Goal: Task Accomplishment & Management: Complete application form

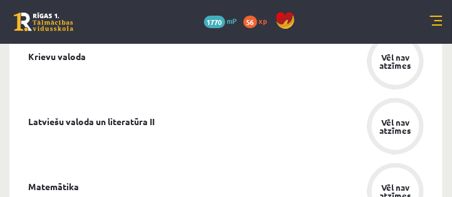
scroll to position [787, 0]
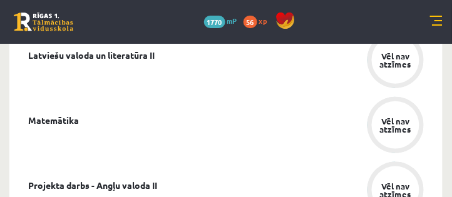
click at [401, 130] on div "Vēl nav atzīmes" at bounding box center [395, 125] width 35 height 16
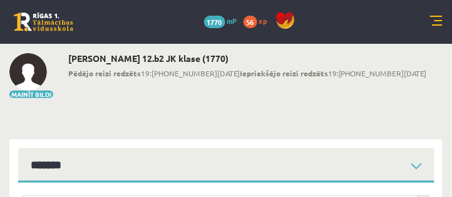
click at [438, 20] on link at bounding box center [436, 22] width 13 height 13
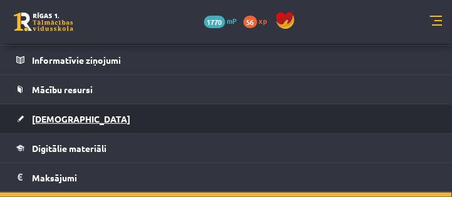
scroll to position [143, 0]
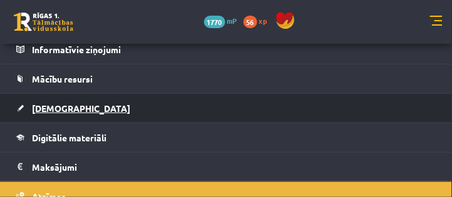
click at [61, 113] on link "[DEMOGRAPHIC_DATA]" at bounding box center [226, 108] width 420 height 29
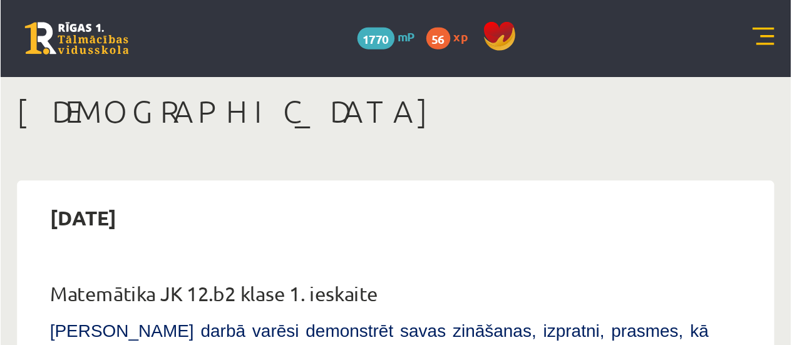
scroll to position [124, 0]
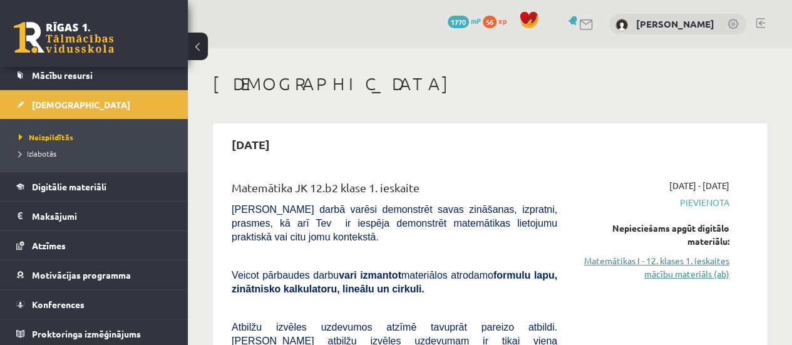
click at [451, 197] on link "Matemātikas I - 12. klases 1. ieskaites mācību materiāls (ab)" at bounding box center [652, 267] width 153 height 26
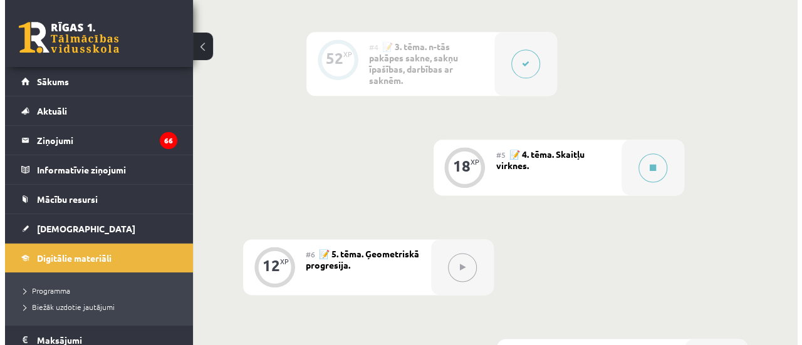
scroll to position [751, 0]
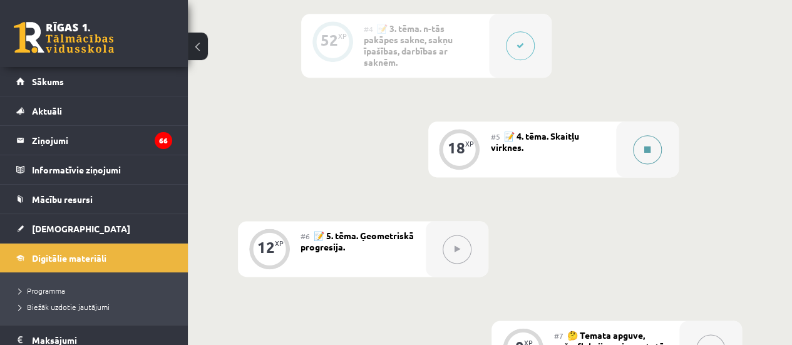
click at [652, 153] on button at bounding box center [647, 149] width 29 height 29
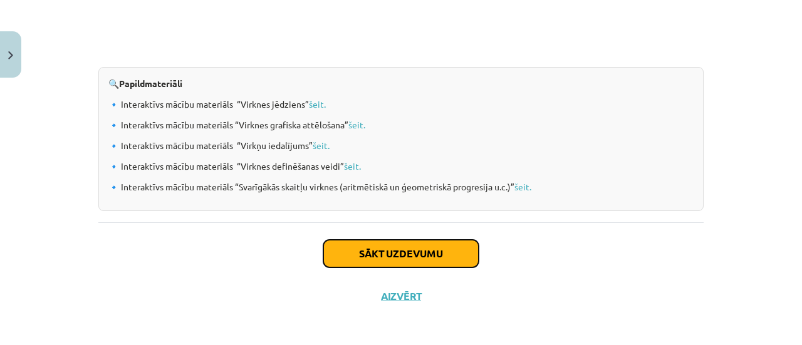
click at [411, 260] on button "Sākt uzdevumu" at bounding box center [400, 254] width 155 height 28
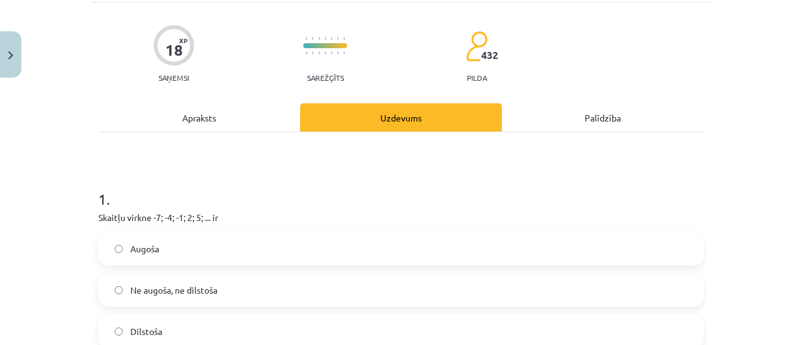
scroll to position [94, 0]
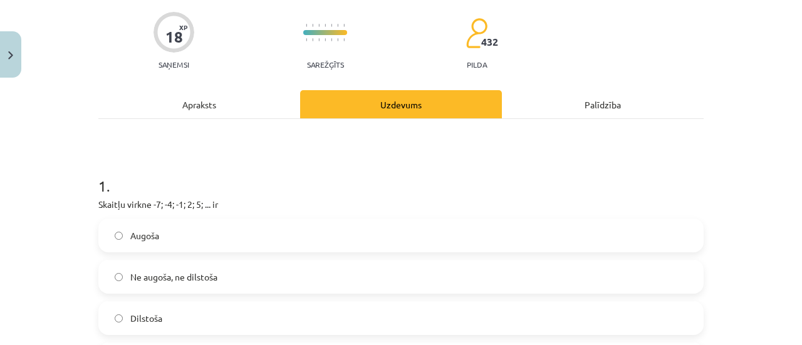
click at [143, 235] on span "Augoša" at bounding box center [144, 235] width 29 height 13
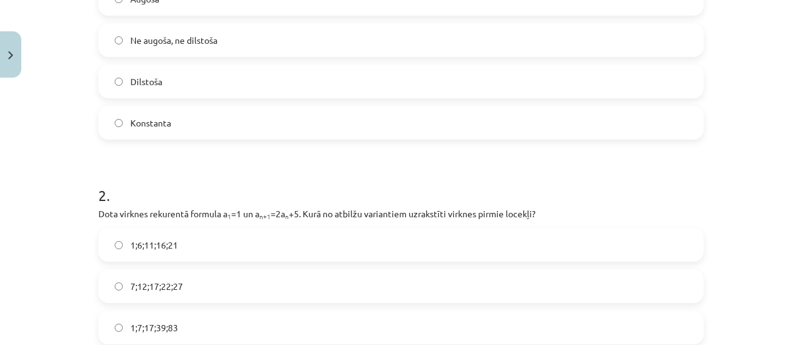
scroll to position [407, 0]
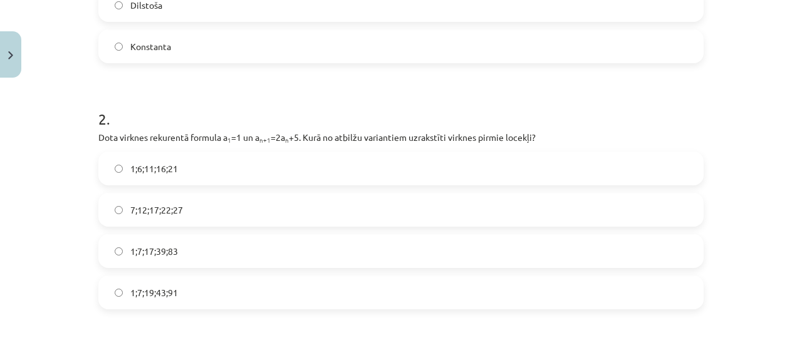
click at [159, 300] on label "1;7;19;43;91" at bounding box center [401, 292] width 602 height 31
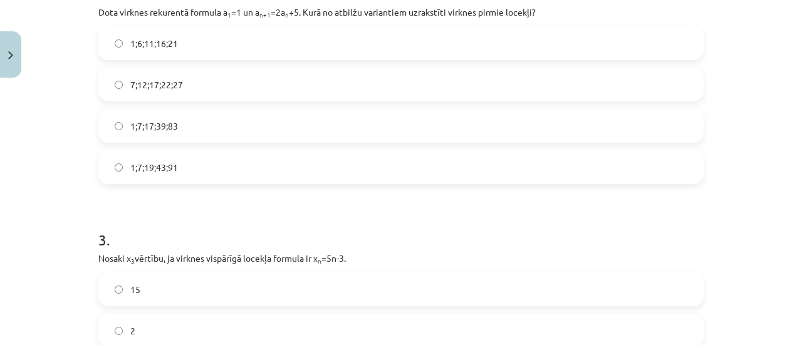
scroll to position [595, 0]
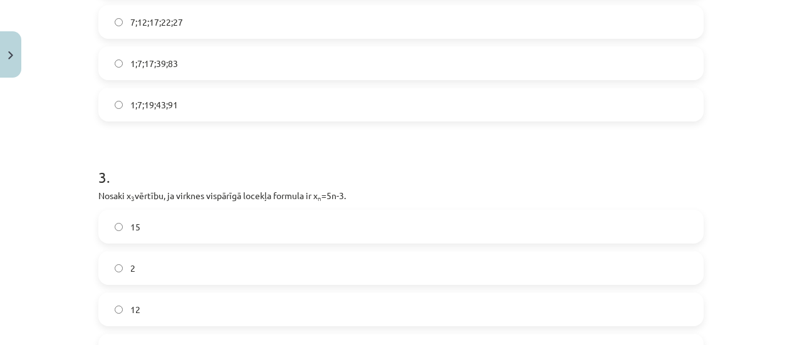
click at [181, 311] on label "12" at bounding box center [401, 309] width 602 height 31
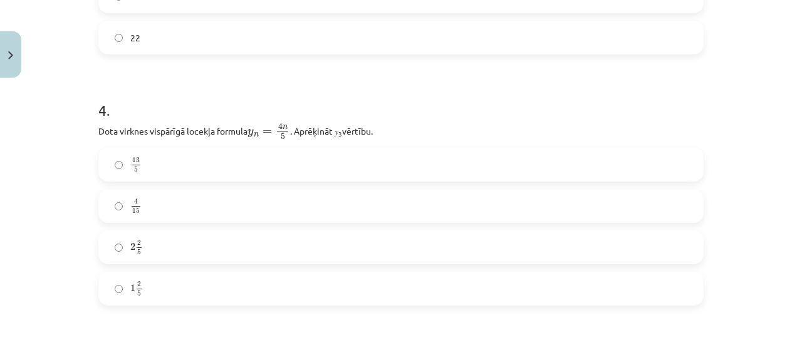
click at [170, 247] on label "2 2 5 2 2 5" at bounding box center [401, 247] width 602 height 31
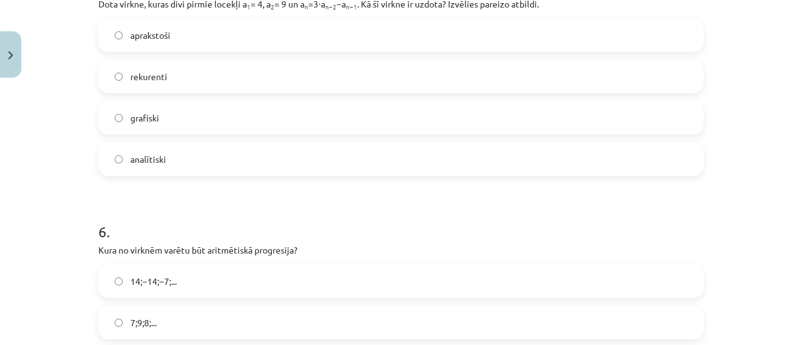
scroll to position [1221, 0]
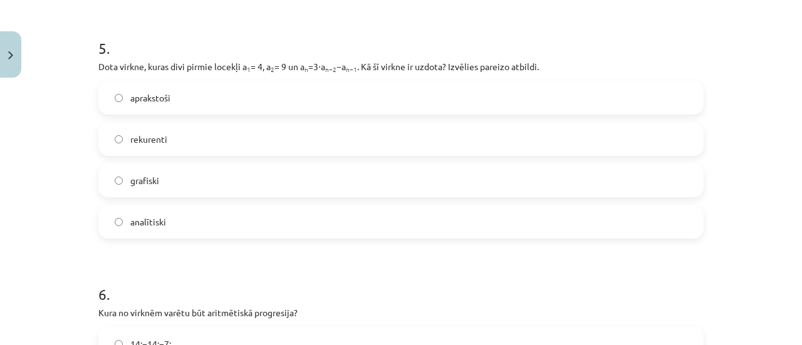
click at [166, 147] on label "rekurenti" at bounding box center [401, 138] width 602 height 31
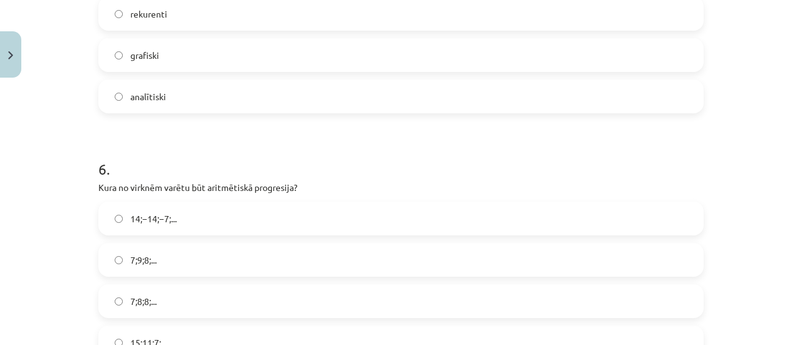
scroll to position [1409, 0]
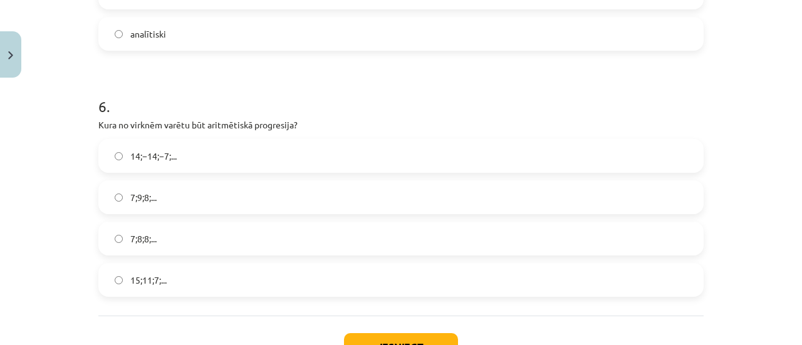
click at [148, 282] on span "15;11;7;..." at bounding box center [148, 280] width 36 height 13
click at [383, 336] on button "Iesniegt" at bounding box center [401, 347] width 114 height 28
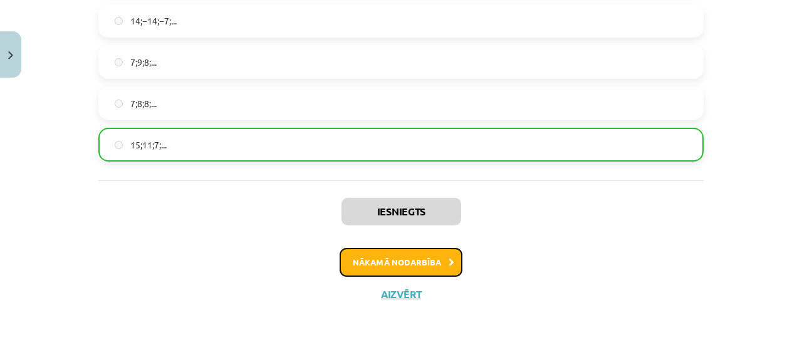
click at [411, 261] on button "Nākamā nodarbība" at bounding box center [400, 262] width 123 height 29
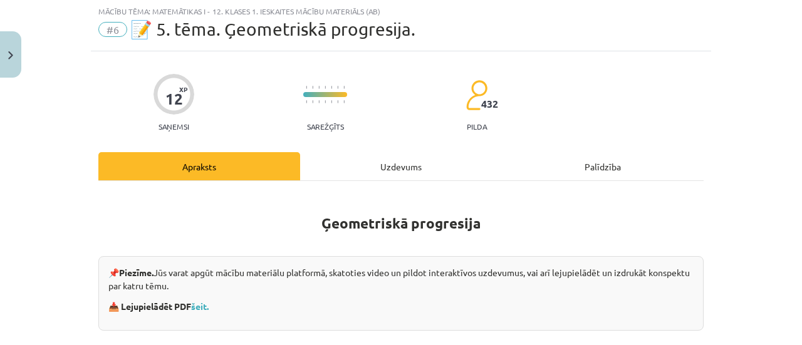
scroll to position [31, 0]
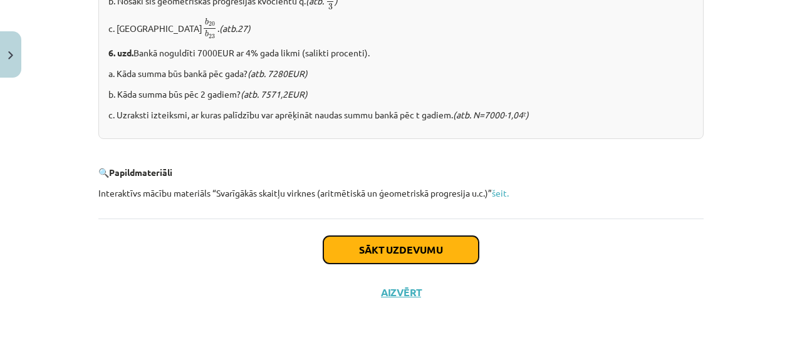
click at [399, 254] on button "Sākt uzdevumu" at bounding box center [400, 250] width 155 height 28
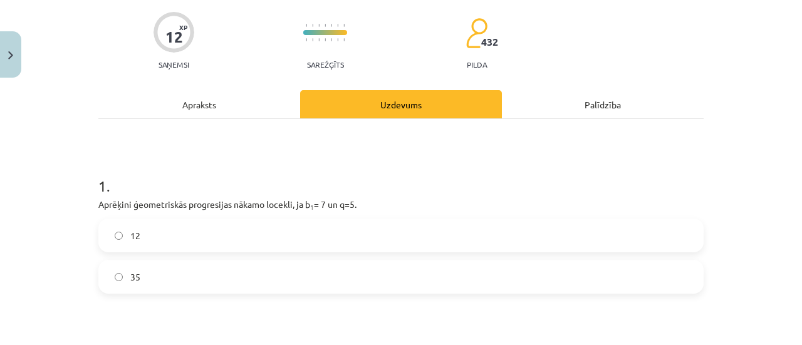
click at [167, 267] on label "35" at bounding box center [401, 276] width 602 height 31
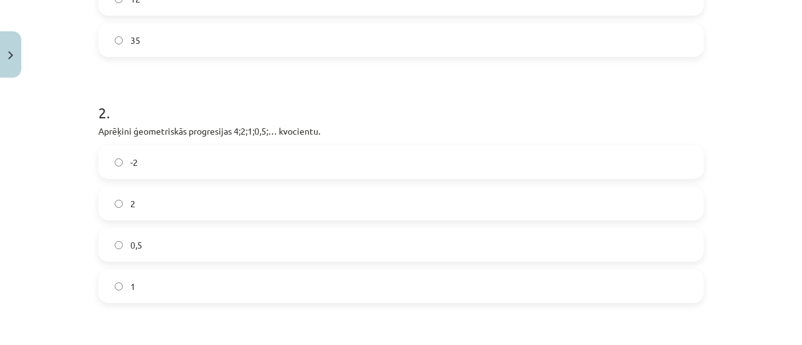
scroll to position [344, 0]
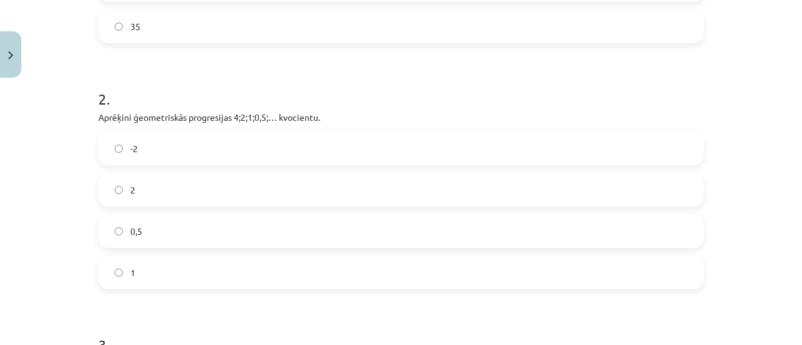
click at [150, 242] on label "0,5" at bounding box center [401, 230] width 602 height 31
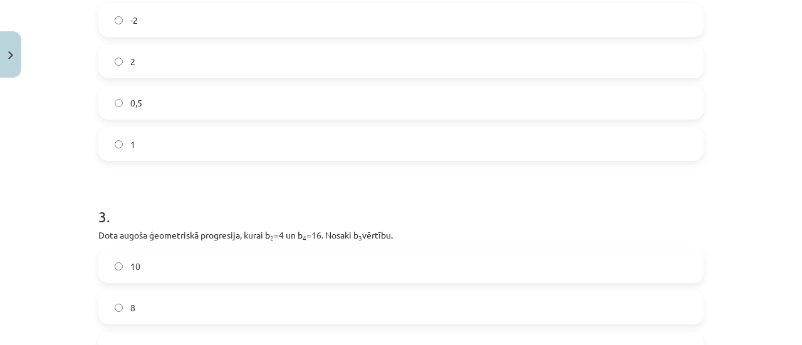
scroll to position [595, 0]
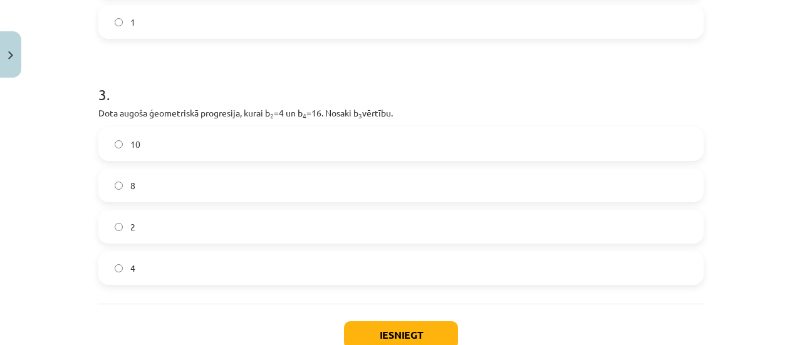
click at [158, 181] on label "8" at bounding box center [401, 185] width 602 height 31
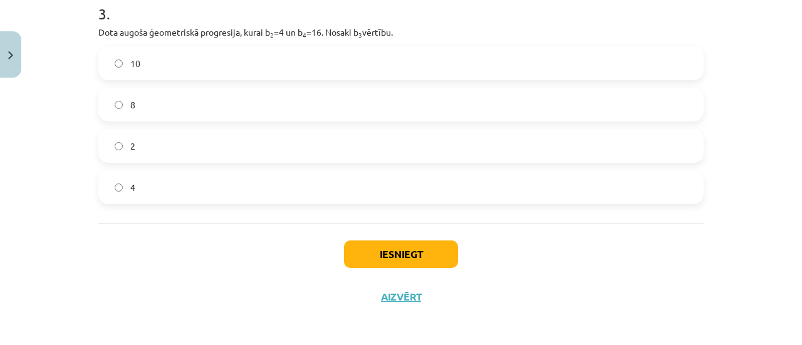
scroll to position [679, 0]
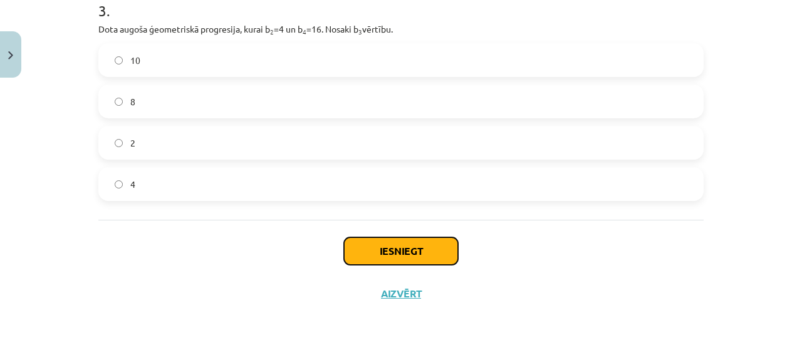
click at [386, 253] on button "Iesniegt" at bounding box center [401, 251] width 114 height 28
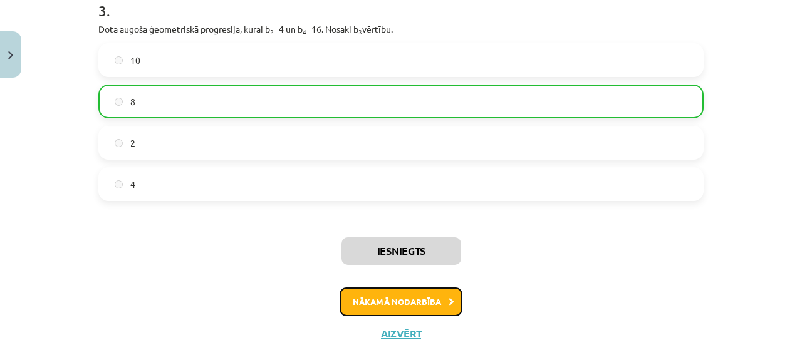
click at [407, 294] on button "Nākamā nodarbība" at bounding box center [400, 301] width 123 height 29
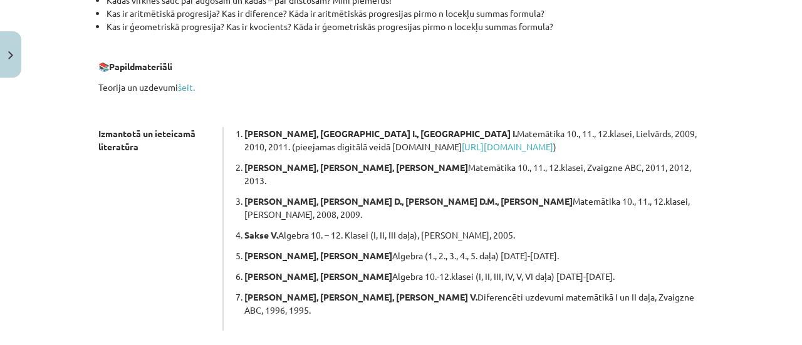
scroll to position [446, 0]
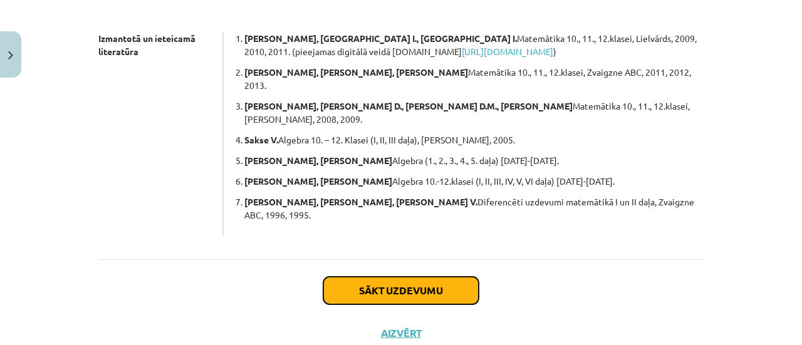
click at [395, 277] on button "Sākt uzdevumu" at bounding box center [400, 291] width 155 height 28
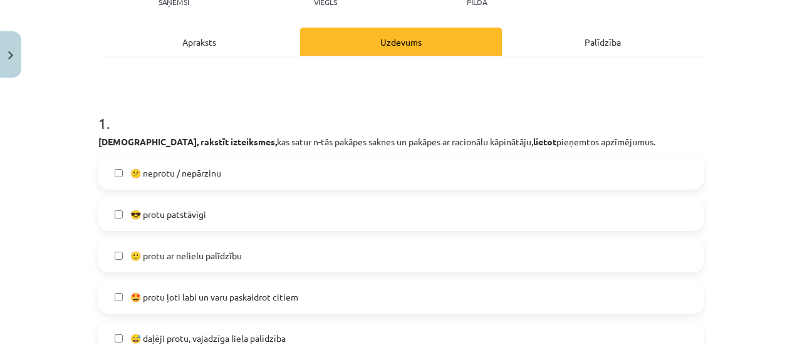
scroll to position [219, 0]
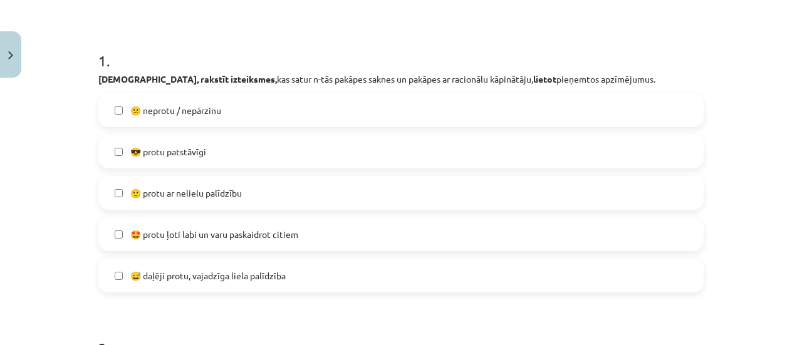
click at [200, 192] on span "🙂 protu ar nelielu palīdzību" at bounding box center [185, 193] width 111 height 13
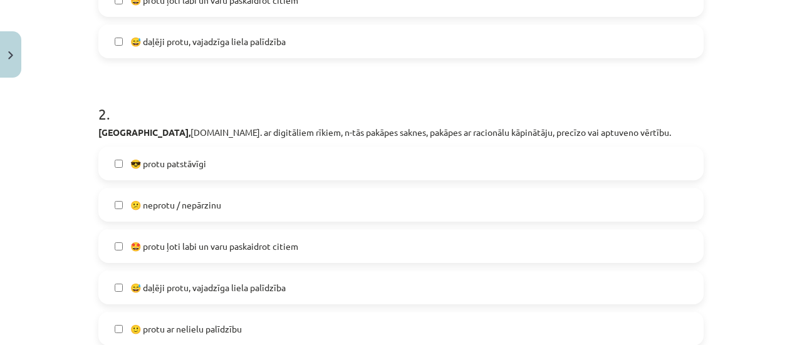
scroll to position [470, 0]
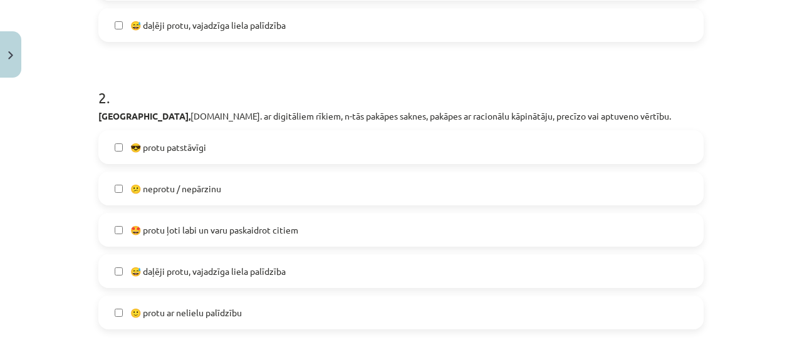
click at [221, 276] on span "😅 daļēji protu, vajadzīga liela palīdzība" at bounding box center [207, 271] width 155 height 13
click at [209, 316] on span "🙂 protu ar nelielu palīdzību" at bounding box center [185, 312] width 111 height 13
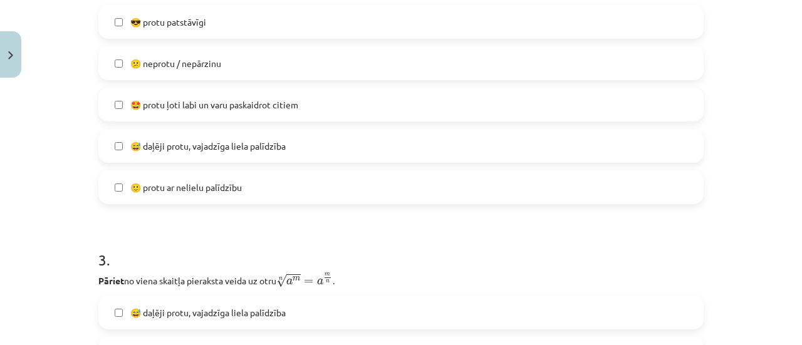
click at [181, 148] on span "😅 daļēji protu, vajadzīga liela palīdzība" at bounding box center [207, 146] width 155 height 13
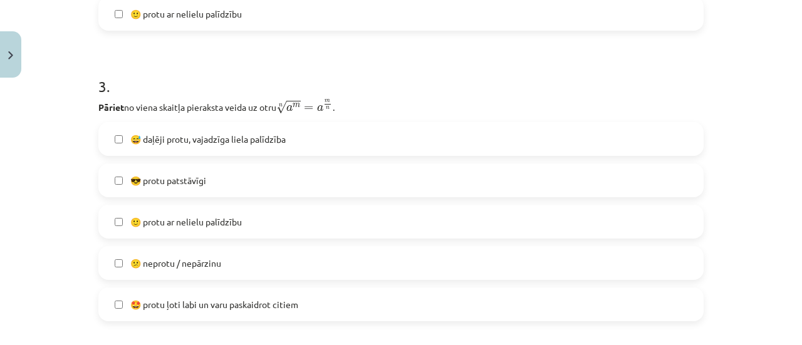
scroll to position [783, 0]
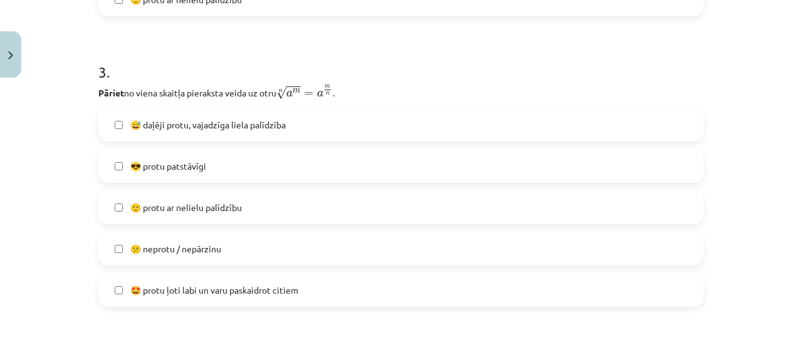
click at [189, 166] on span "😎 protu patstāvīgi" at bounding box center [168, 166] width 76 height 13
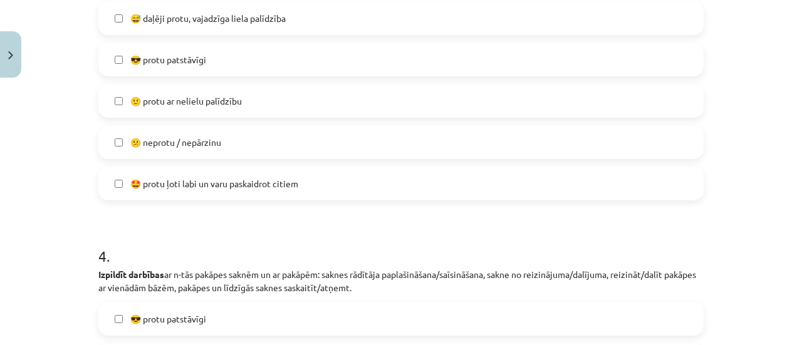
scroll to position [1033, 0]
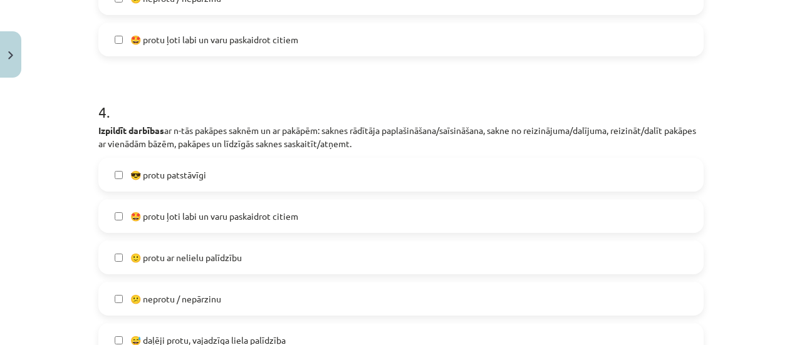
click at [237, 255] on span "🙂 protu ar nelielu palīdzību" at bounding box center [185, 257] width 111 height 13
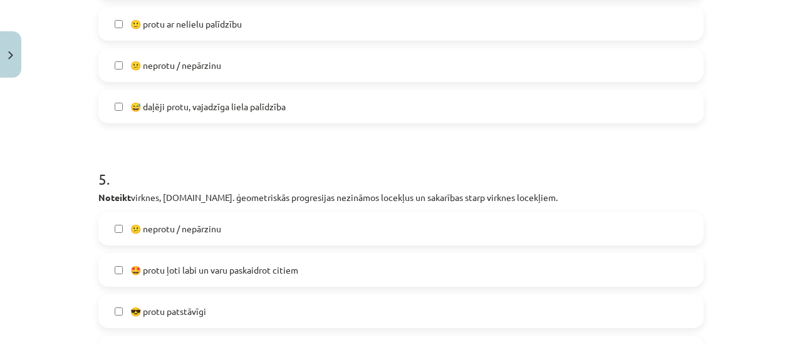
scroll to position [1346, 0]
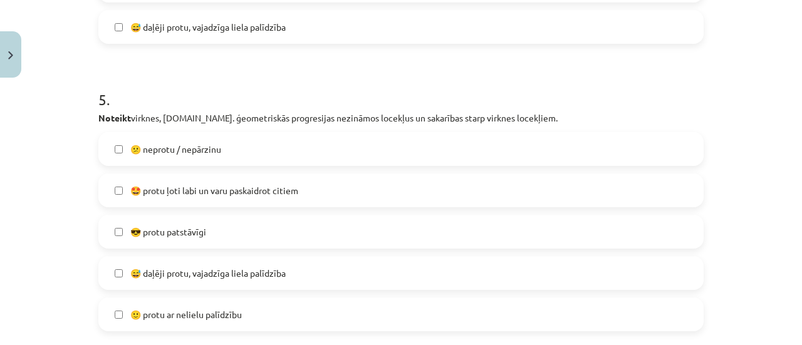
click at [190, 234] on span "😎 protu patstāvīgi" at bounding box center [168, 231] width 76 height 13
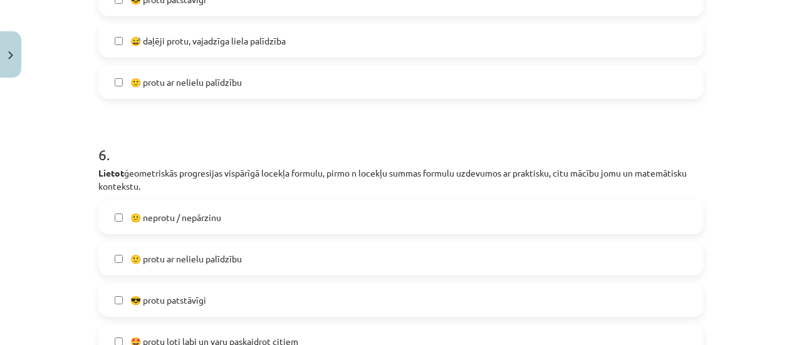
scroll to position [1597, 0]
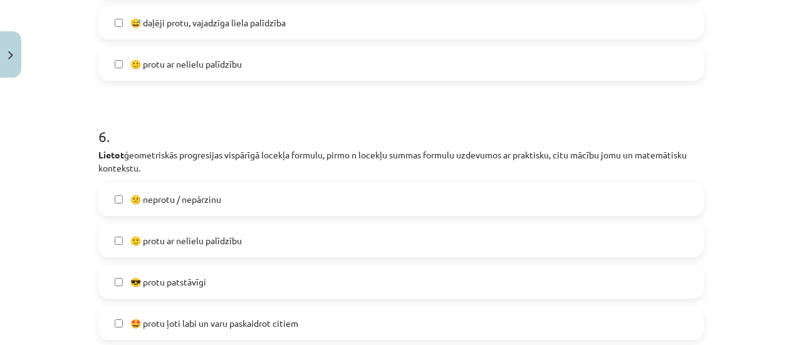
click at [205, 244] on span "🙂 protu ar nelielu palīdzību" at bounding box center [185, 240] width 111 height 13
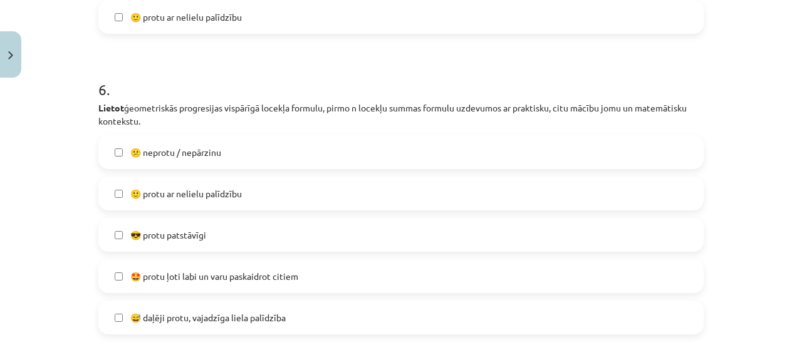
scroll to position [1778, 0]
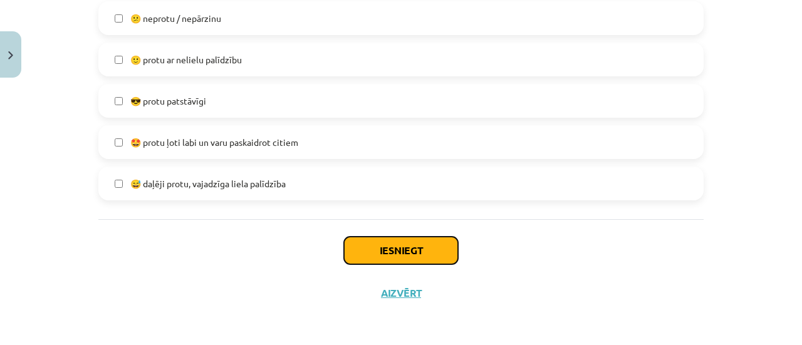
click at [394, 252] on button "Iesniegt" at bounding box center [401, 251] width 114 height 28
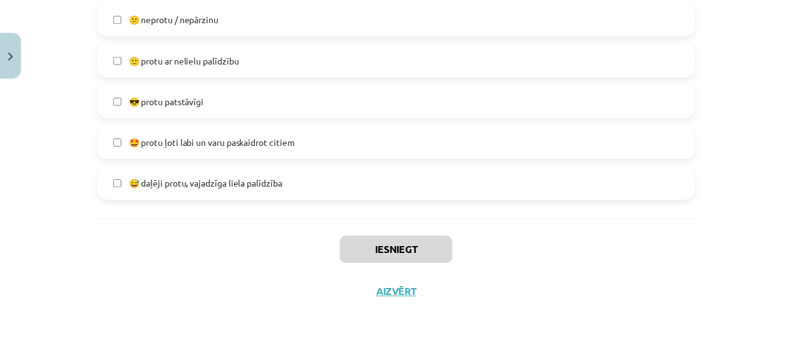
scroll to position [750, 0]
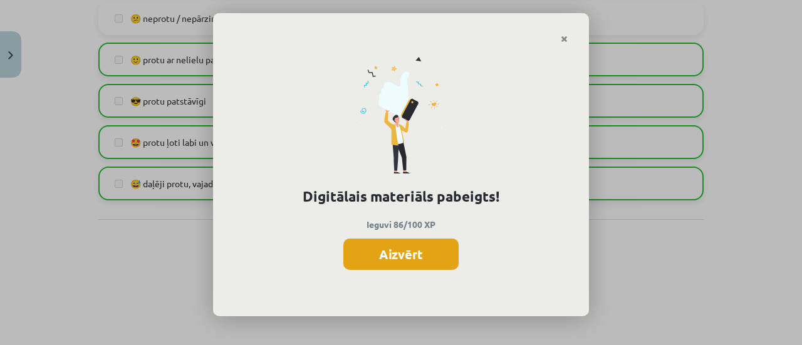
click at [406, 256] on button "Aizvērt" at bounding box center [400, 254] width 115 height 31
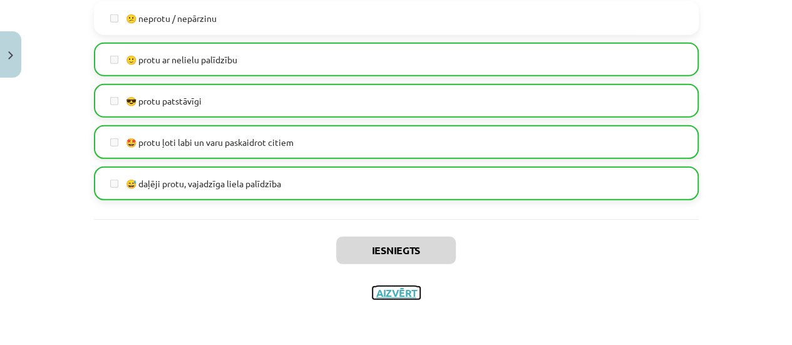
click at [400, 291] on button "Aizvērt" at bounding box center [397, 293] width 48 height 13
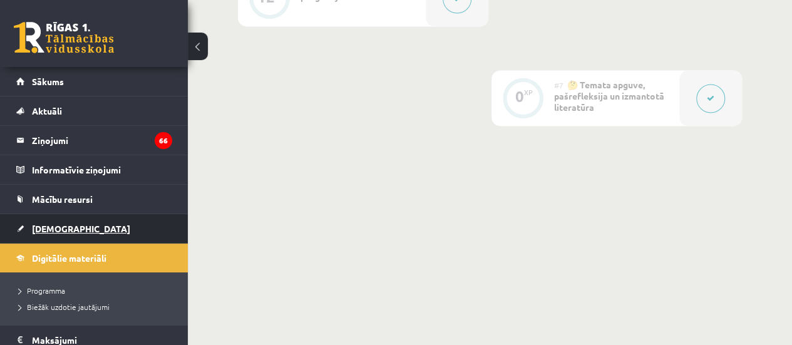
click at [56, 224] on span "[DEMOGRAPHIC_DATA]" at bounding box center [81, 228] width 98 height 11
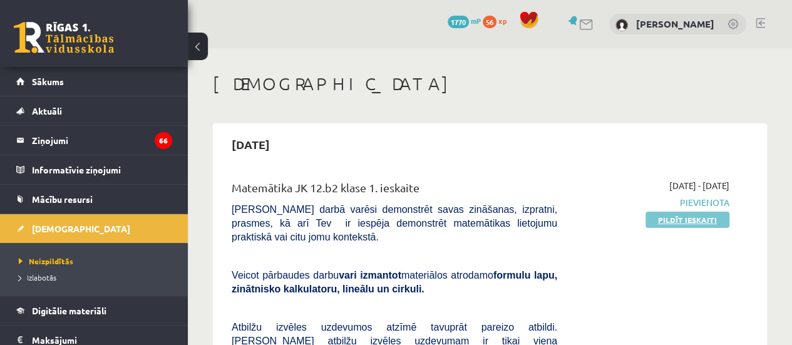
click at [704, 216] on link "Pildīt ieskaiti" at bounding box center [688, 220] width 84 height 16
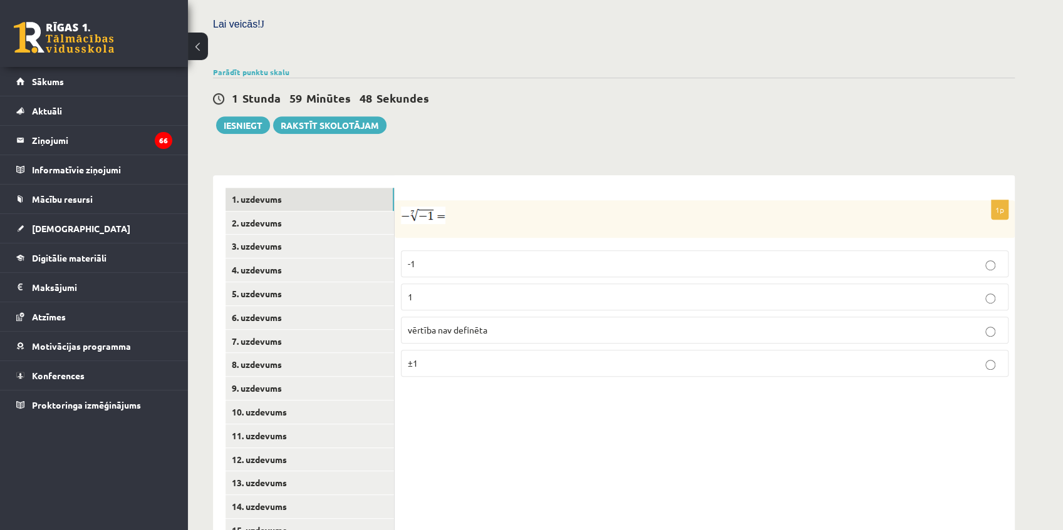
scroll to position [376, 0]
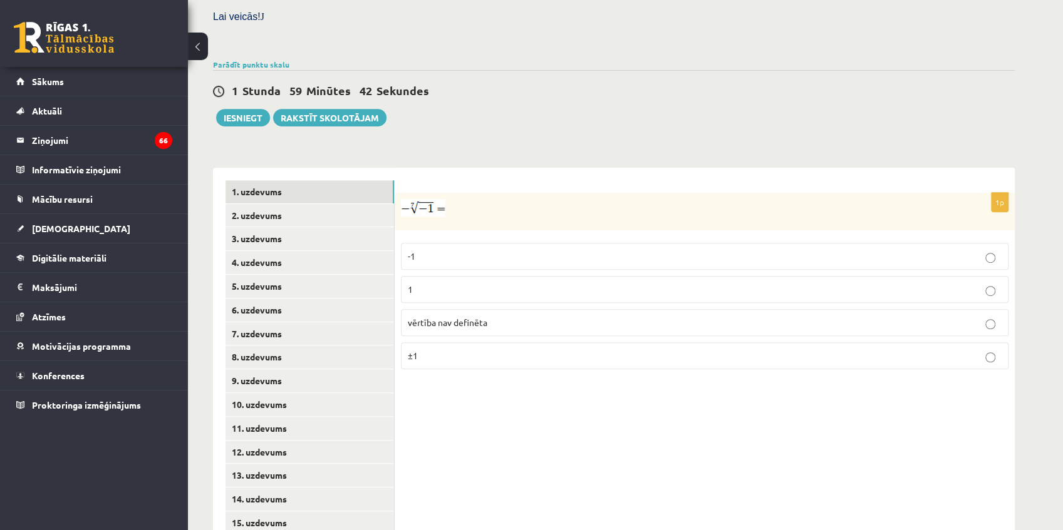
click at [461, 283] on p "1" at bounding box center [705, 289] width 594 height 13
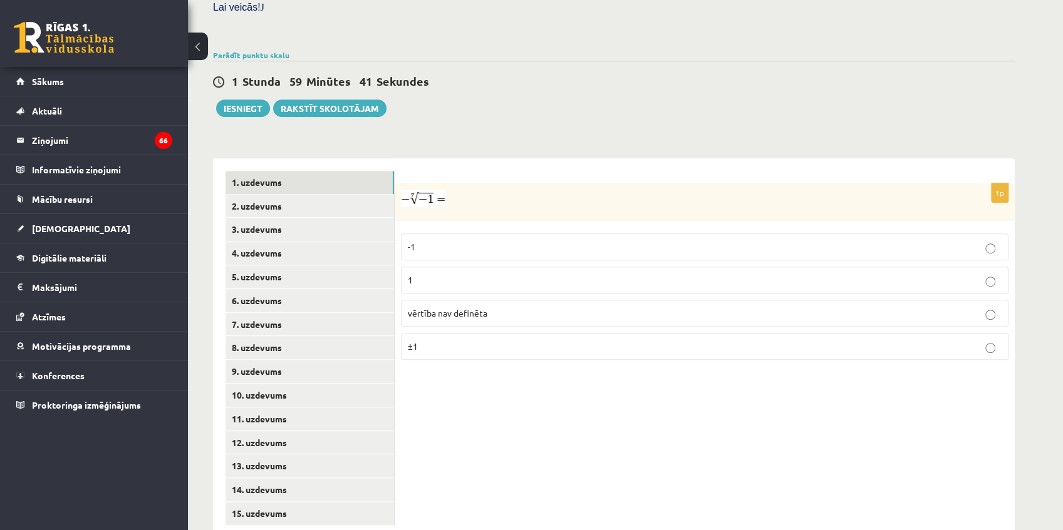
scroll to position [390, 0]
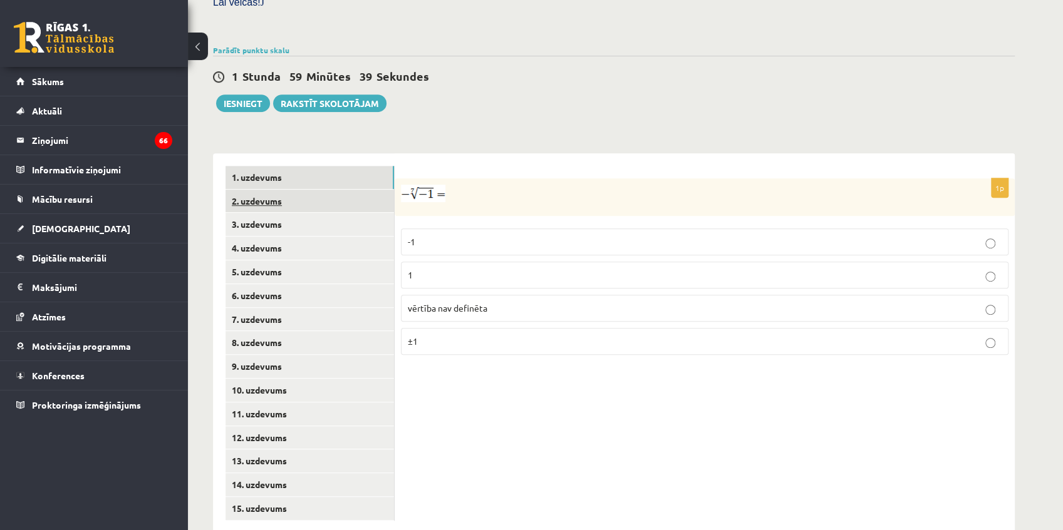
click at [288, 190] on link "2. uzdevums" at bounding box center [309, 201] width 168 height 23
click at [431, 271] on p "x 5 7 x 5 7" at bounding box center [705, 279] width 594 height 16
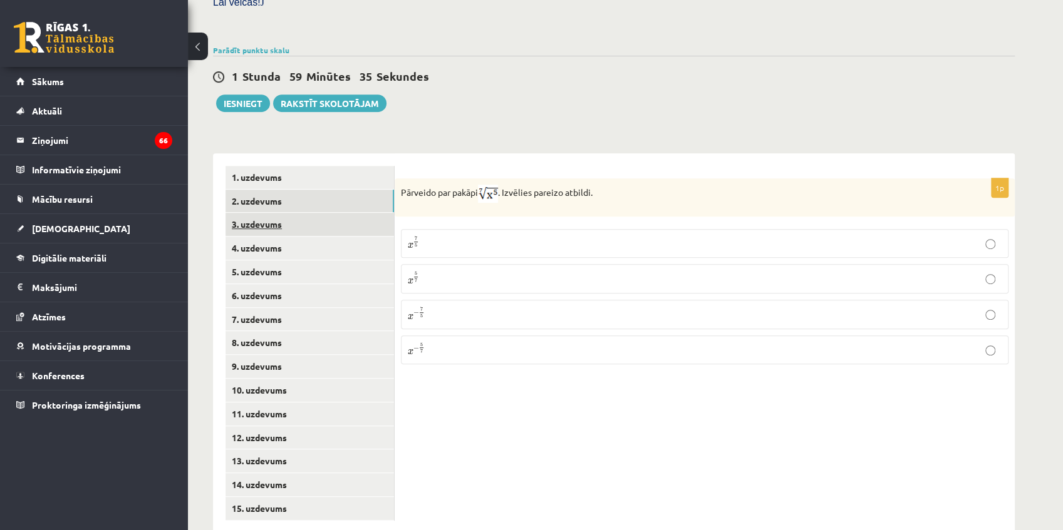
click at [302, 213] on link "3. uzdevums" at bounding box center [309, 224] width 168 height 23
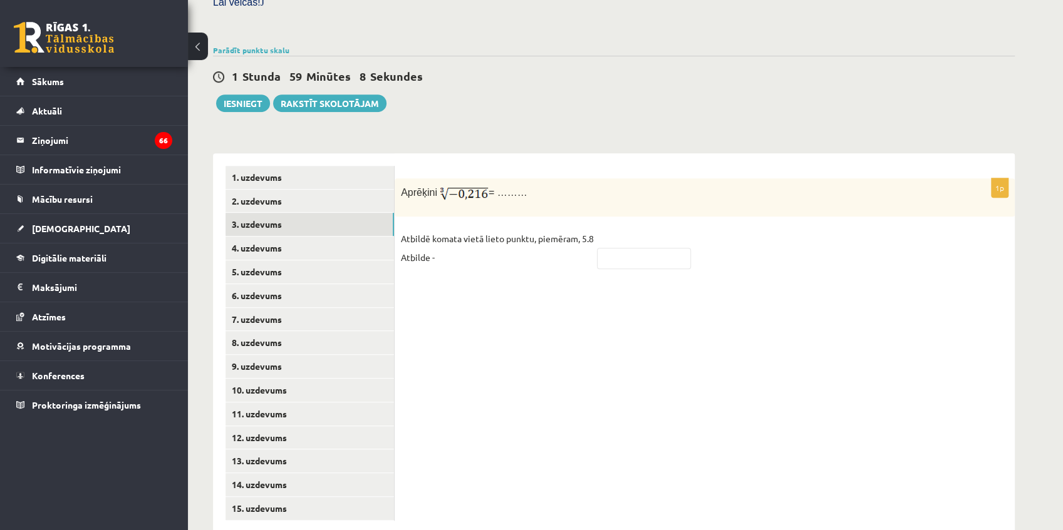
click at [654, 229] on fieldset "Atbildē komata vietā lieto punktu, piemēram, 5.8 Atbilde -" at bounding box center [704, 251] width 607 height 45
click at [659, 248] on input "text" at bounding box center [644, 258] width 94 height 21
type input "****"
click at [343, 237] on link "4. uzdevums" at bounding box center [309, 248] width 168 height 23
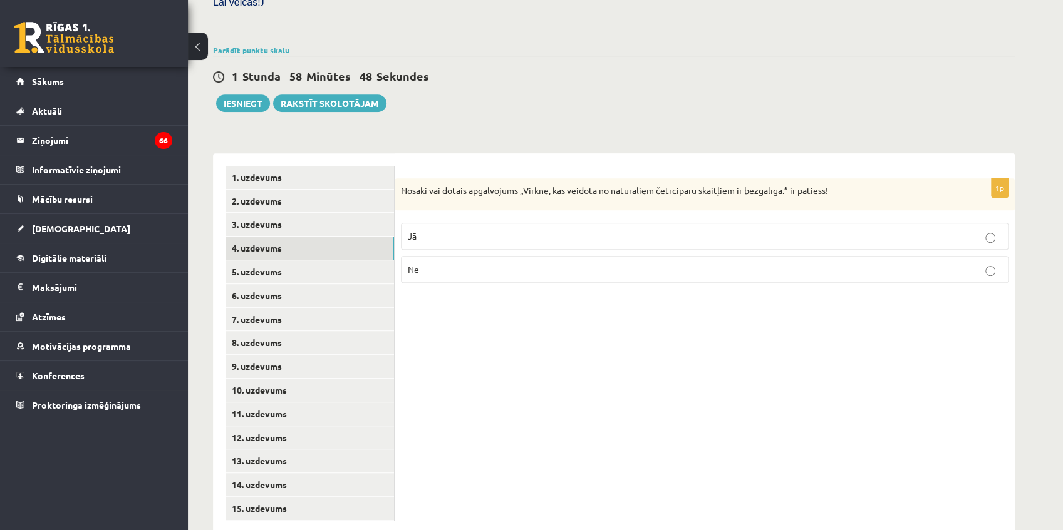
click at [679, 263] on p "Nē" at bounding box center [705, 269] width 594 height 13
click at [366, 261] on link "5. uzdevums" at bounding box center [309, 272] width 168 height 23
click at [483, 265] on p "Nē" at bounding box center [705, 271] width 594 height 13
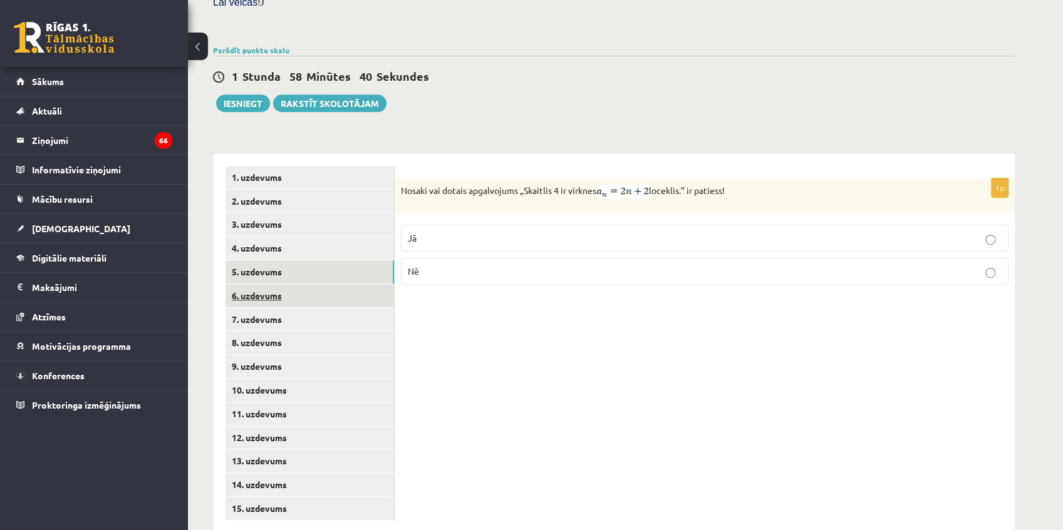
click at [348, 284] on link "6. uzdevums" at bounding box center [309, 295] width 168 height 23
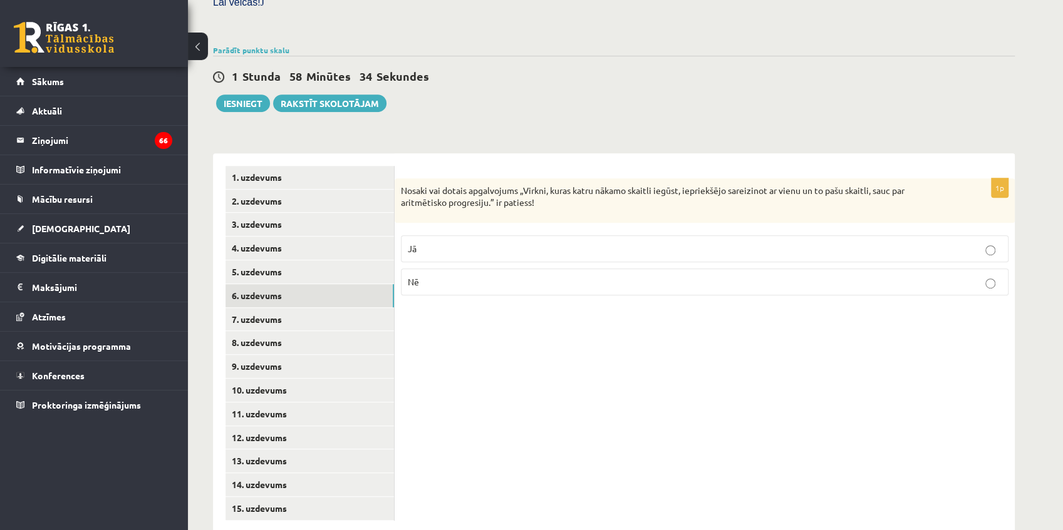
click at [472, 276] on p "Nē" at bounding box center [705, 282] width 594 height 13
click at [352, 308] on link "7. uzdevums" at bounding box center [309, 319] width 168 height 23
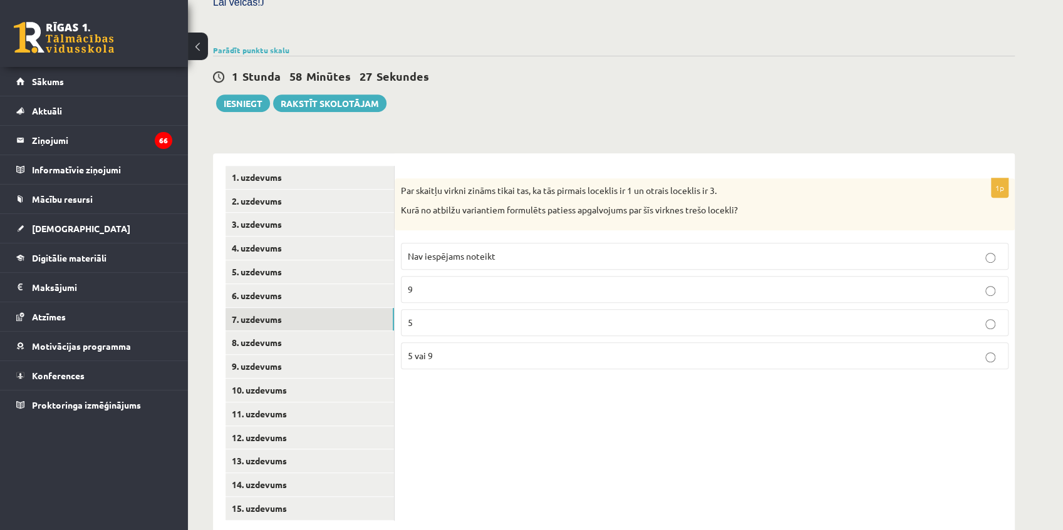
click at [498, 250] on p "Nav iespējams noteikt" at bounding box center [705, 256] width 594 height 13
click at [329, 331] on link "8. uzdevums" at bounding box center [309, 342] width 168 height 23
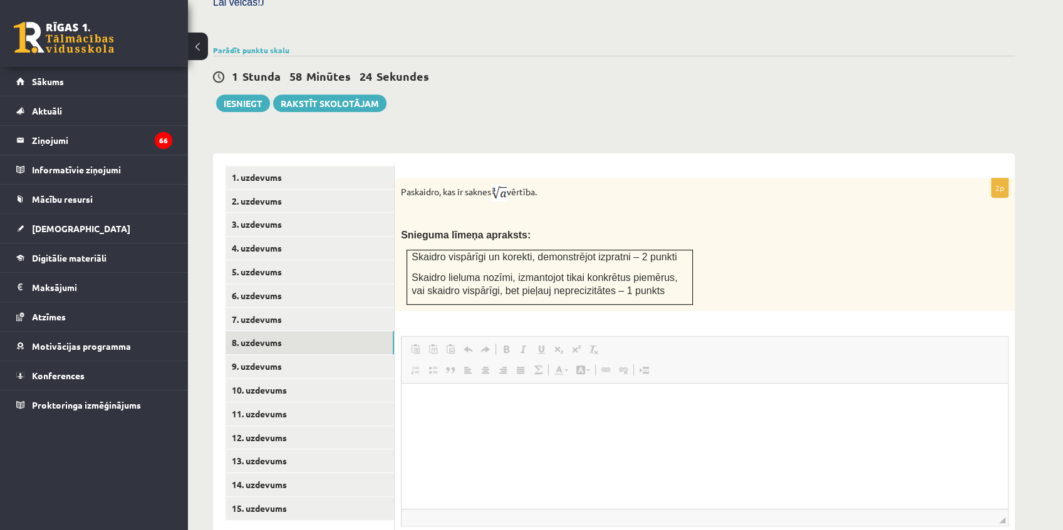
scroll to position [0, 0]
click at [520, 344] on html at bounding box center [704, 403] width 606 height 38
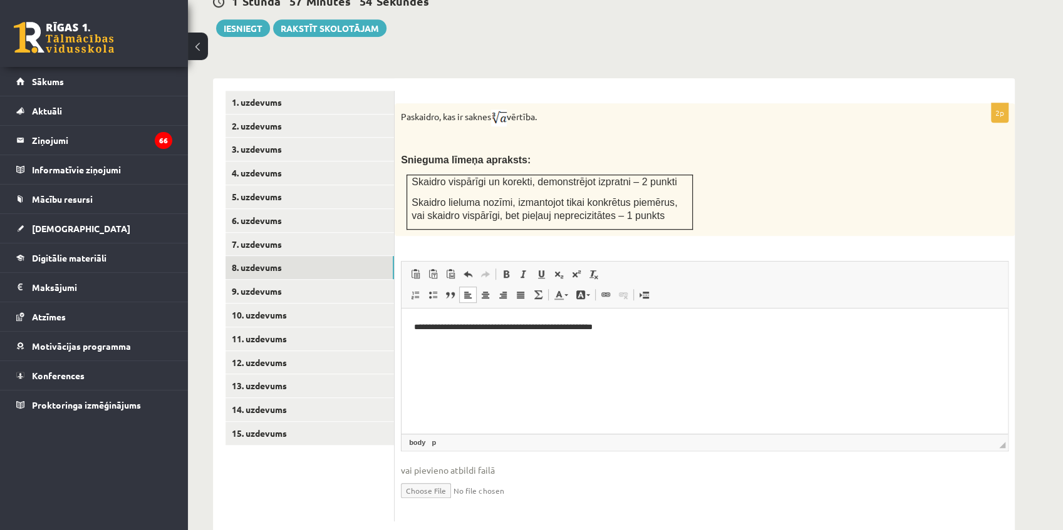
scroll to position [467, 0]
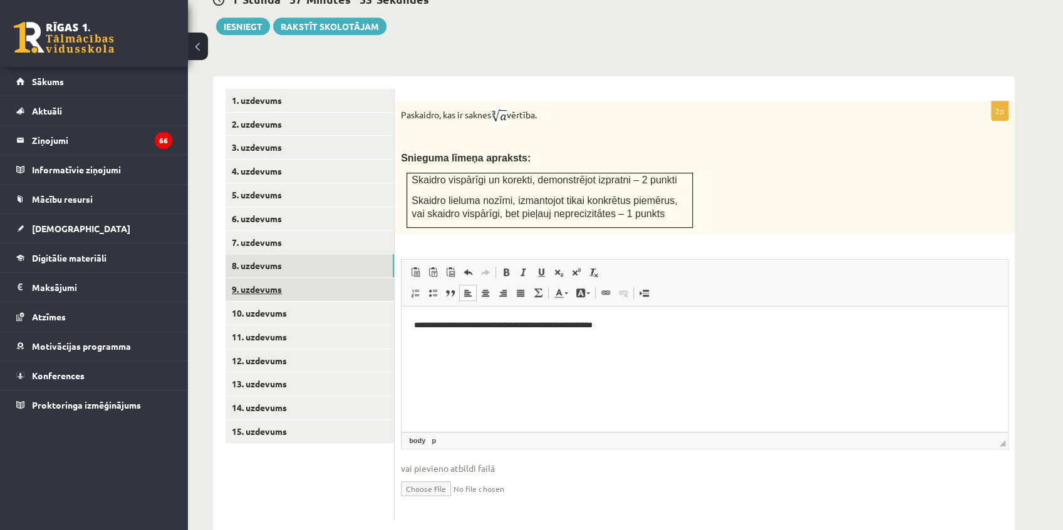
click at [308, 278] on link "9. uzdevums" at bounding box center [309, 289] width 168 height 23
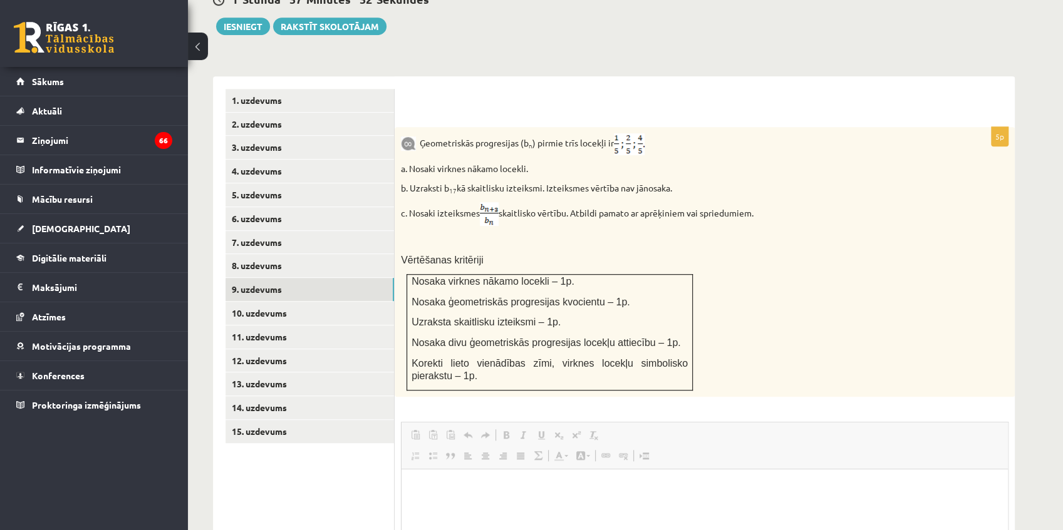
scroll to position [0, 0]
click at [478, 344] on html at bounding box center [704, 488] width 606 height 38
click at [557, 344] on span at bounding box center [559, 435] width 10 height 10
click at [575, 344] on span at bounding box center [576, 435] width 10 height 10
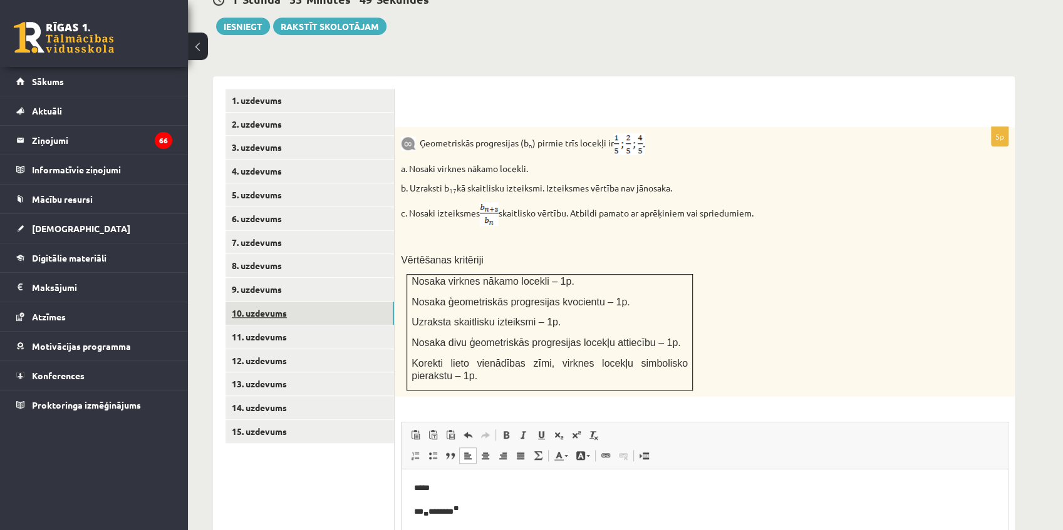
click at [359, 302] on link "10. uzdevums" at bounding box center [309, 313] width 168 height 23
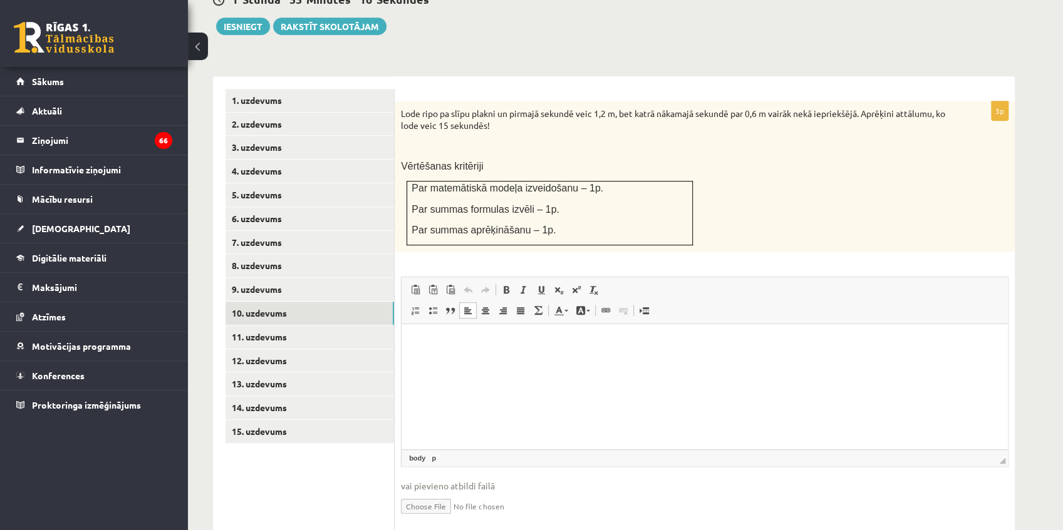
click at [534, 337] on p "Bagātinātā teksta redaktors, wiswyg-editor-user-answer-47024931935400" at bounding box center [704, 343] width 581 height 13
click at [482, 344] on p "Bagātinātā teksta redaktors, wiswyg-editor-user-answer-47024931935400" at bounding box center [704, 343] width 581 height 13
click at [482, 344] on p "*****" at bounding box center [705, 343] width 582 height 13
click at [541, 344] on p "**********" at bounding box center [705, 406] width 582 height 13
drag, startPoint x: 524, startPoint y: 426, endPoint x: 388, endPoint y: 396, distance: 139.8
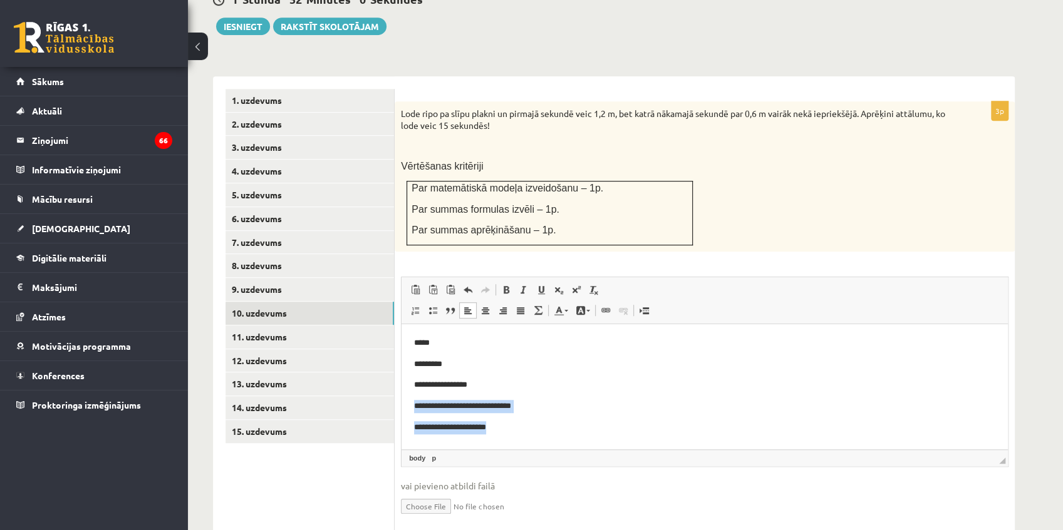
click at [401, 344] on html "**********" at bounding box center [704, 385] width 606 height 122
click at [332, 344] on ul "1. uzdevums 2. uzdevums 3. uzdevums 4. uzdevums 5. uzdevums 6. uzdevums 7. uzde…" at bounding box center [309, 313] width 169 height 448
click at [534, 344] on body "**********" at bounding box center [704, 385] width 581 height 97
drag, startPoint x: 513, startPoint y: 428, endPoint x: 401, endPoint y: 399, distance: 115.1
click at [401, 344] on html "**********" at bounding box center [704, 385] width 606 height 122
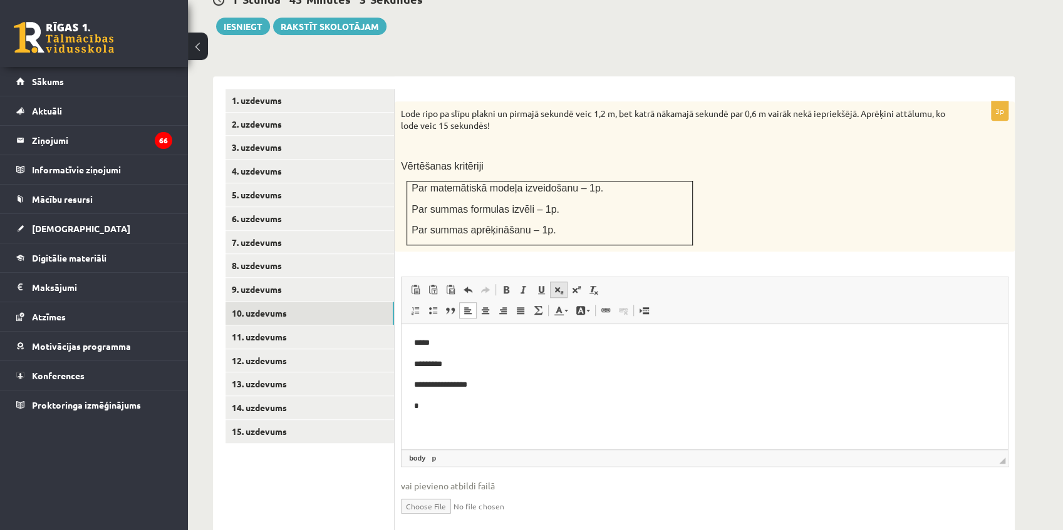
click at [562, 285] on span at bounding box center [559, 290] width 10 height 10
click at [556, 282] on link "Apakšraksts" at bounding box center [559, 290] width 18 height 16
click at [550, 282] on link "Apakšraksts" at bounding box center [559, 290] width 18 height 16
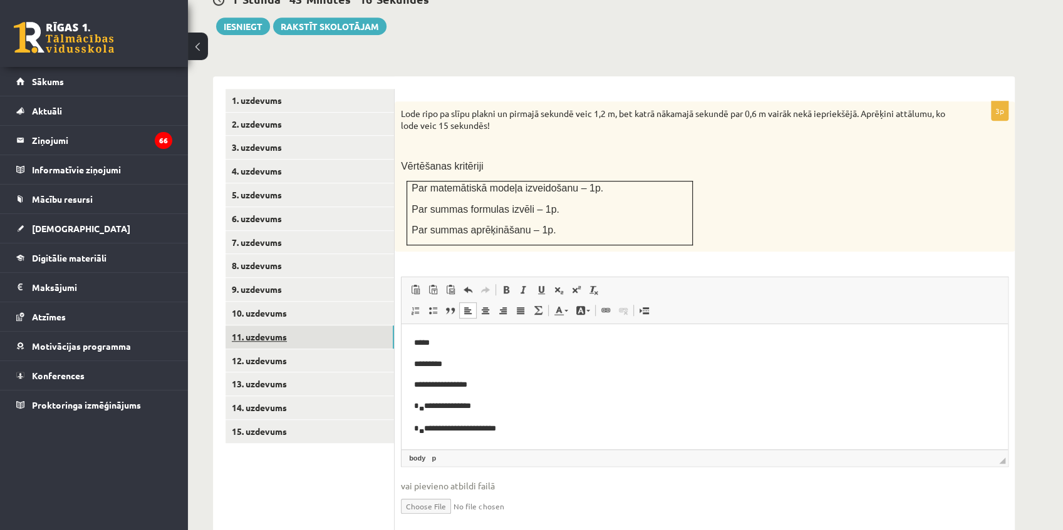
click at [281, 326] on link "11. uzdevums" at bounding box center [309, 337] width 168 height 23
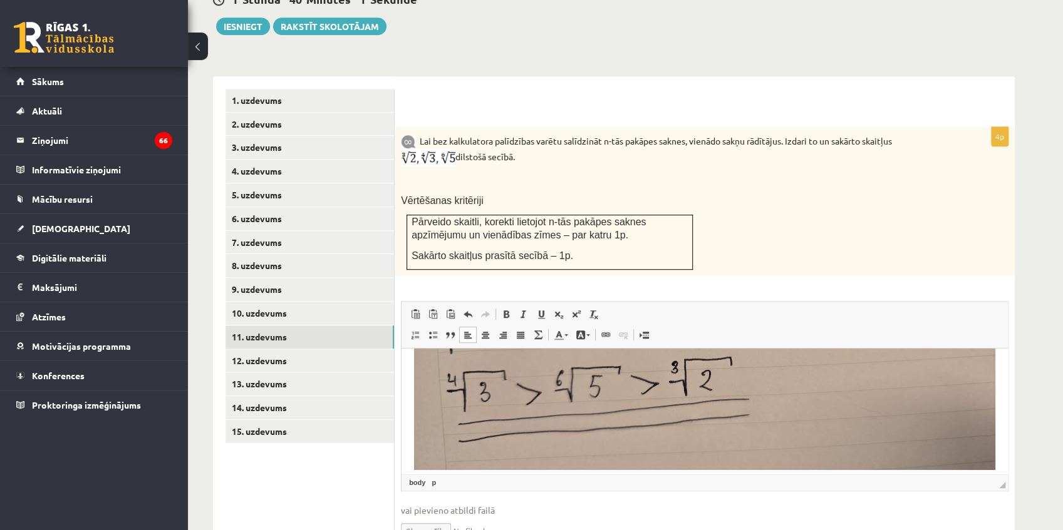
scroll to position [227, 0]
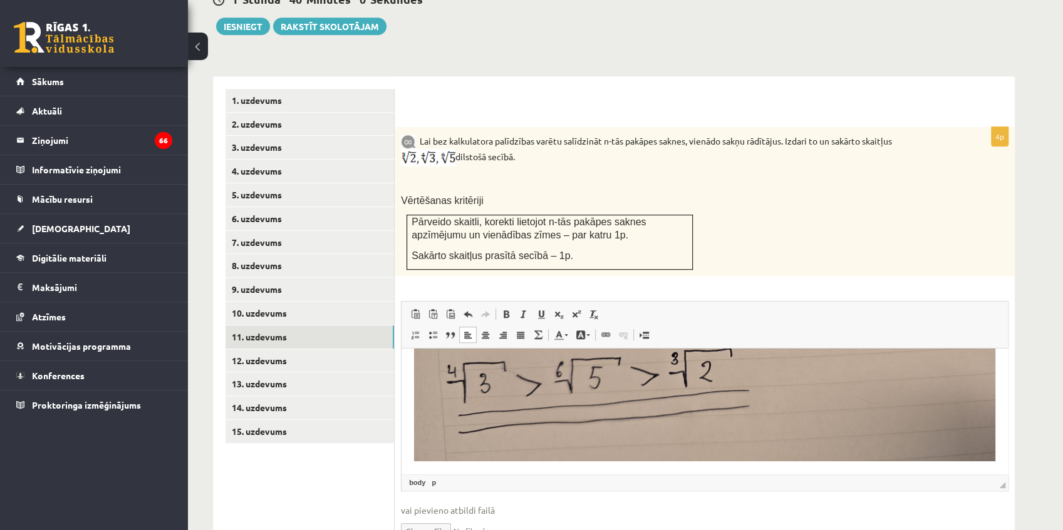
click at [431, 344] on input "file" at bounding box center [704, 530] width 607 height 26
type input "**********"
click at [269, 344] on link "12. uzdevums" at bounding box center [309, 360] width 168 height 23
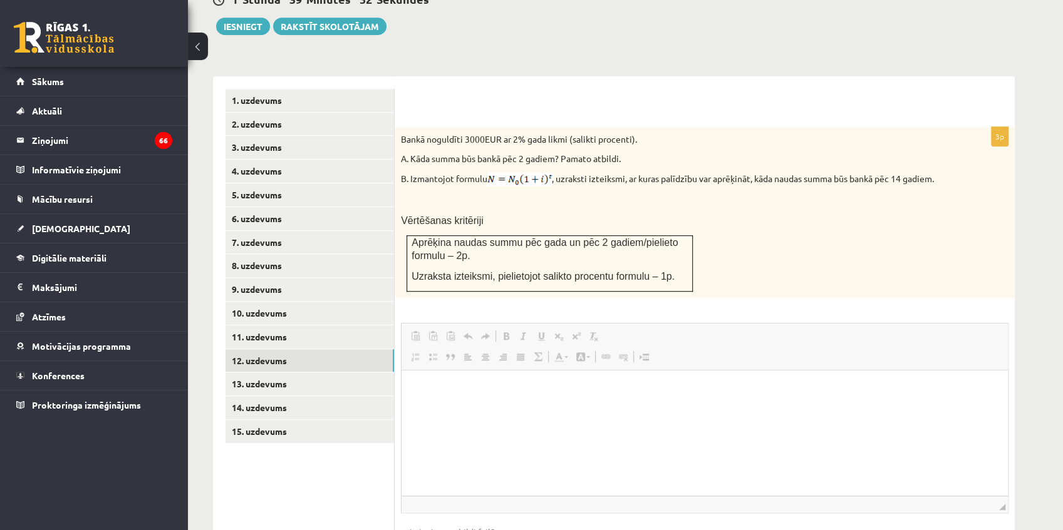
scroll to position [0, 0]
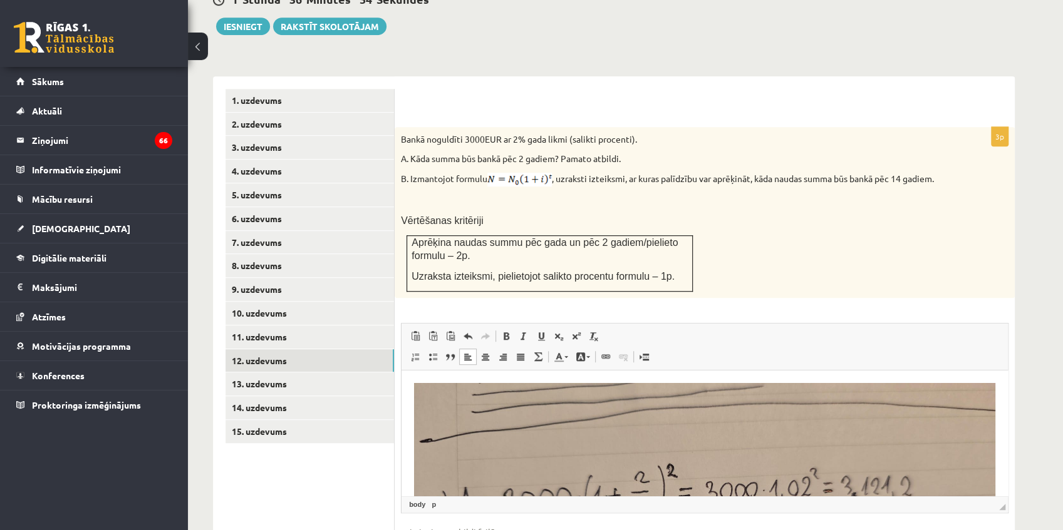
type input "**********"
click at [293, 344] on link "13. uzdevums" at bounding box center [309, 384] width 168 height 23
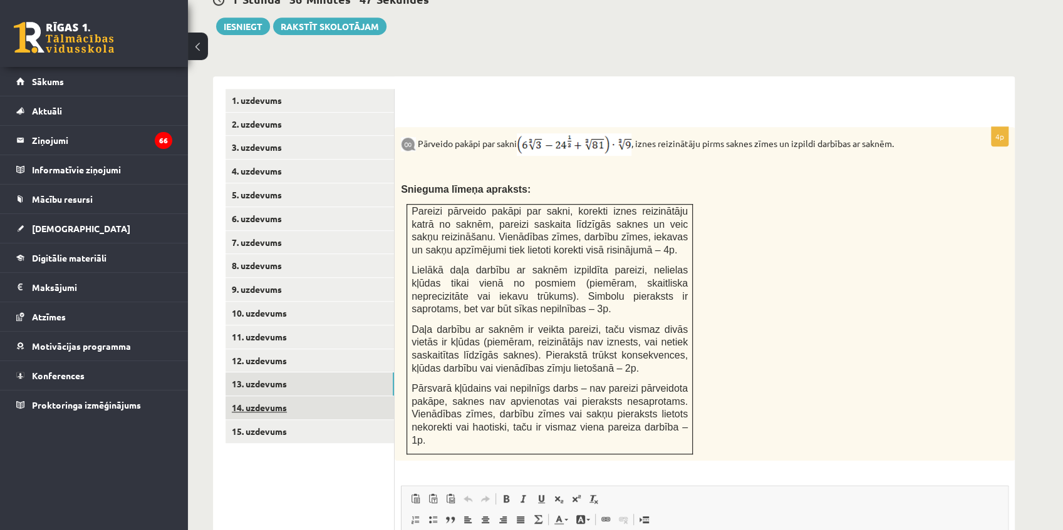
click at [274, 344] on link "14. uzdevums" at bounding box center [309, 407] width 168 height 23
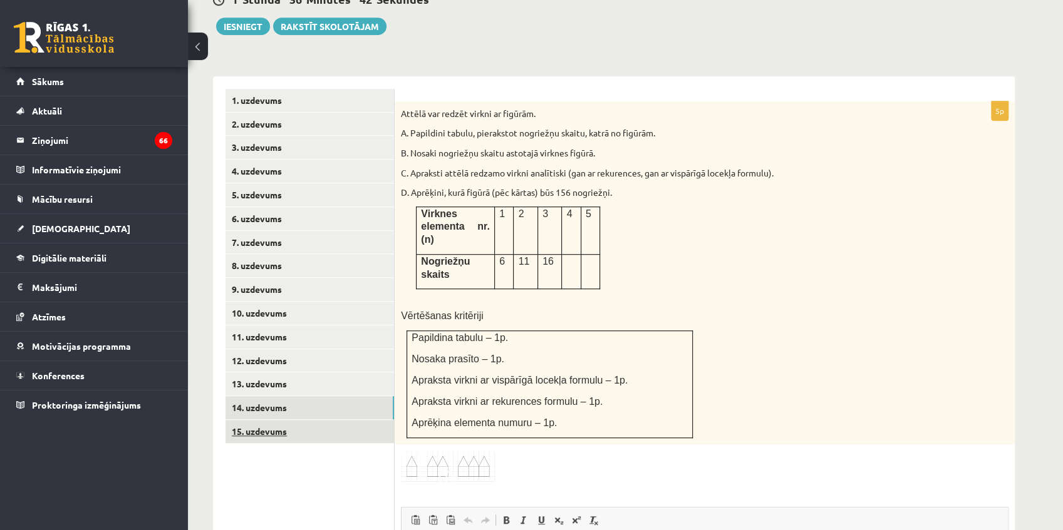
click at [284, 344] on link "15. uzdevums" at bounding box center [309, 431] width 168 height 23
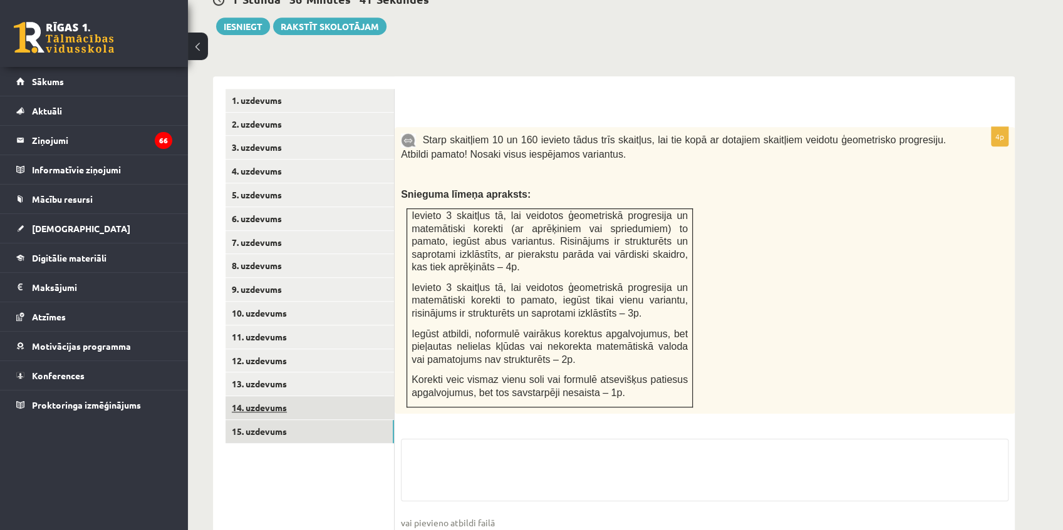
click at [282, 344] on link "14. uzdevums" at bounding box center [309, 407] width 168 height 23
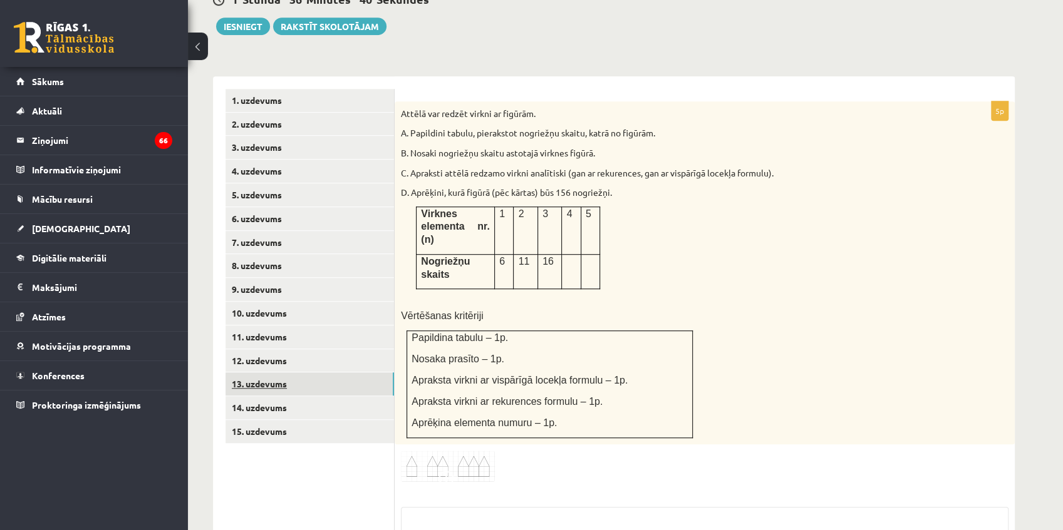
click at [272, 344] on link "13. uzdevums" at bounding box center [309, 384] width 168 height 23
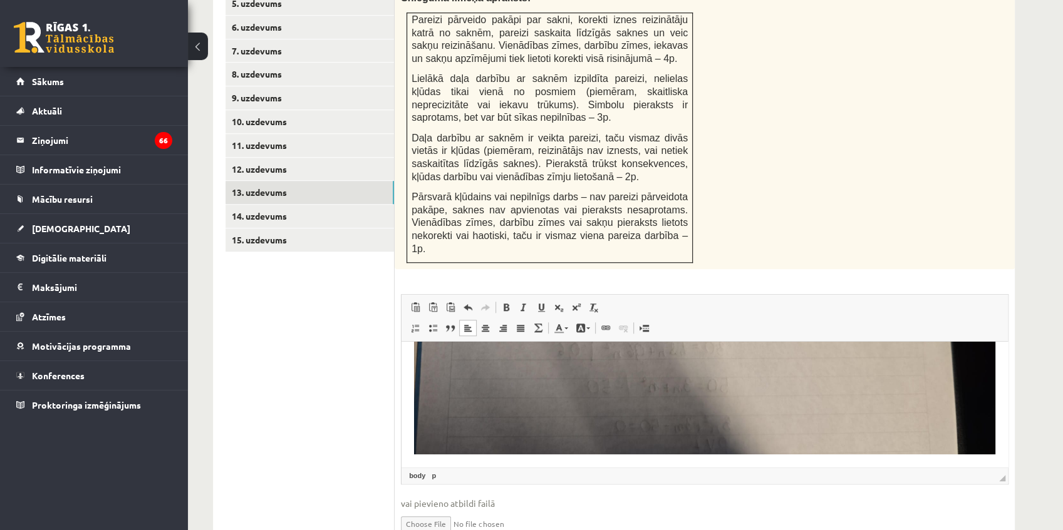
scroll to position [679, 0]
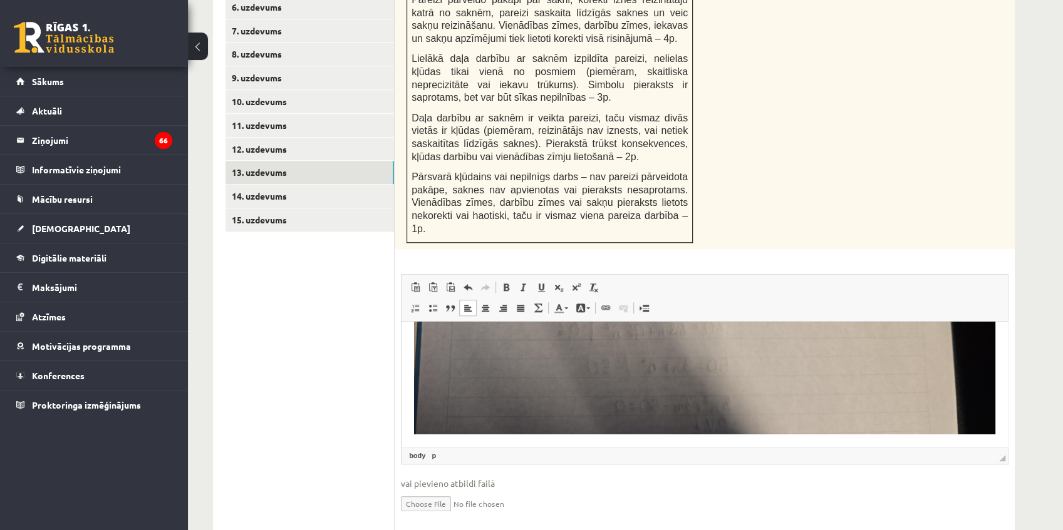
click at [431, 344] on input "file" at bounding box center [704, 503] width 607 height 26
type input "**********"
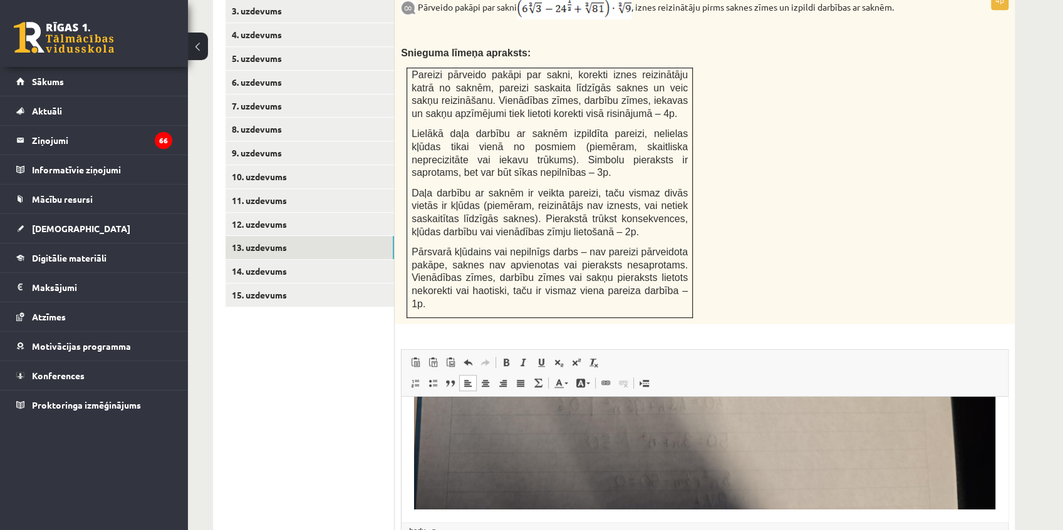
scroll to position [596, 0]
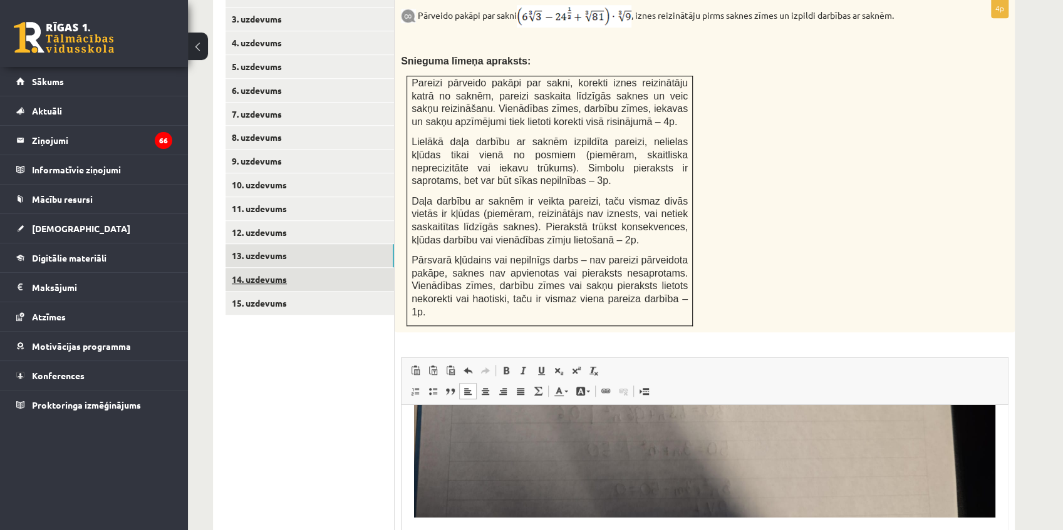
click at [271, 268] on link "14. uzdevums" at bounding box center [309, 279] width 168 height 23
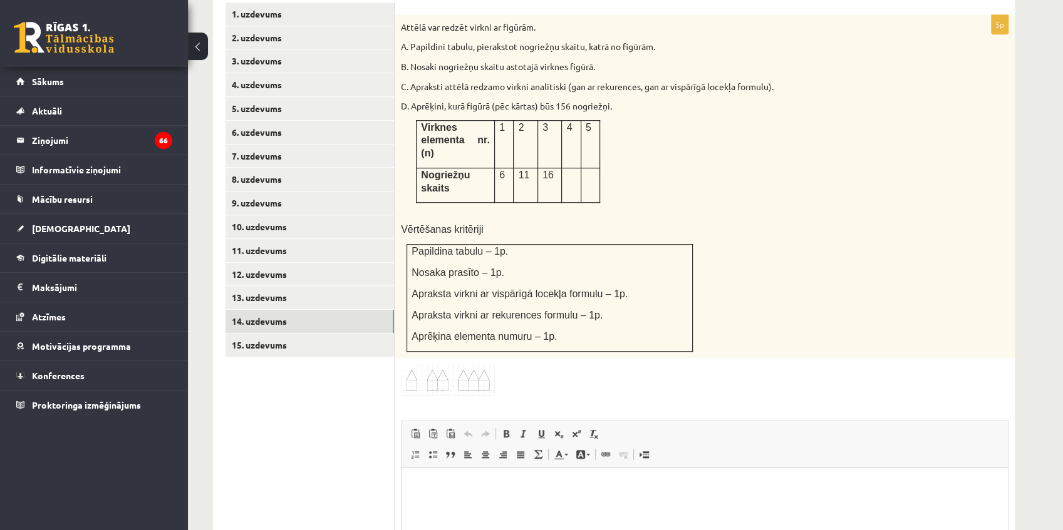
scroll to position [512, 0]
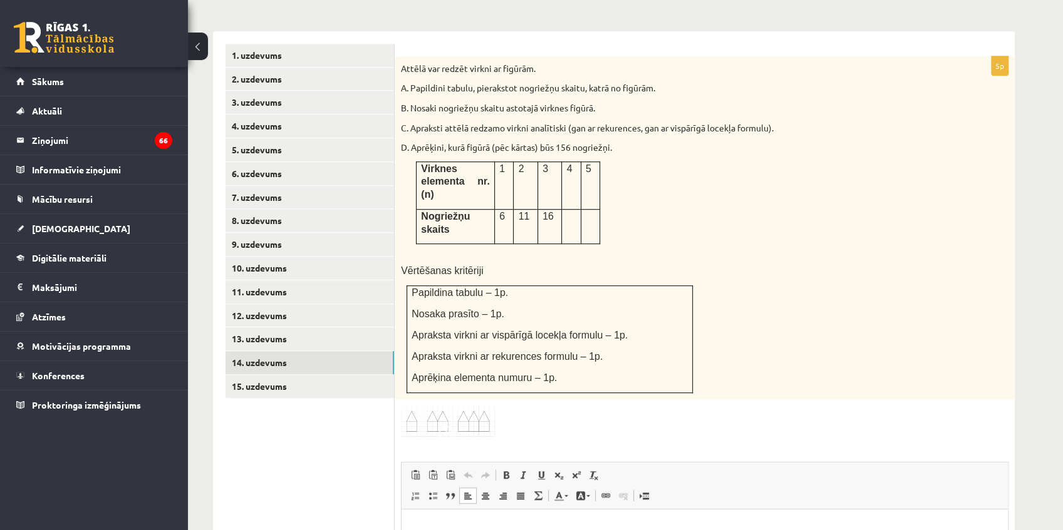
click at [453, 344] on p "Bagātinātā teksta redaktors, wiswyg-editor-user-answer-47024840709380" at bounding box center [704, 528] width 581 height 13
click at [457, 344] on p "**********" at bounding box center [705, 528] width 582 height 13
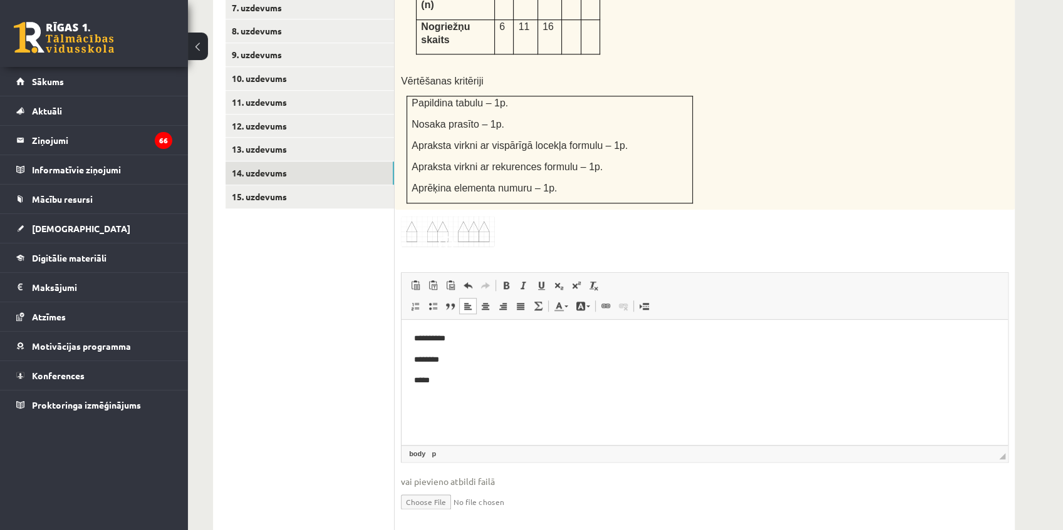
scroll to position [703, 0]
click at [301, 185] on link "15. uzdevums" at bounding box center [309, 196] width 168 height 23
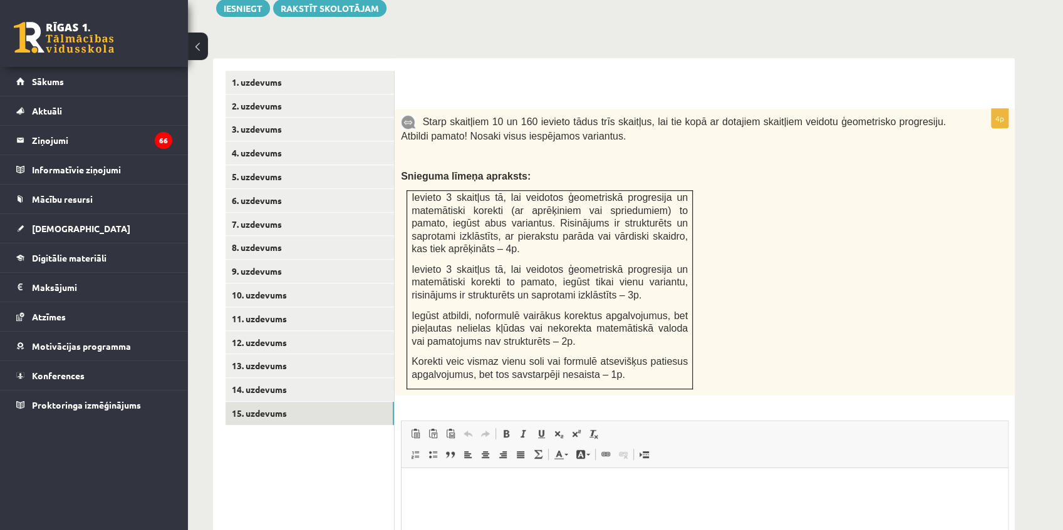
scroll to position [478, 0]
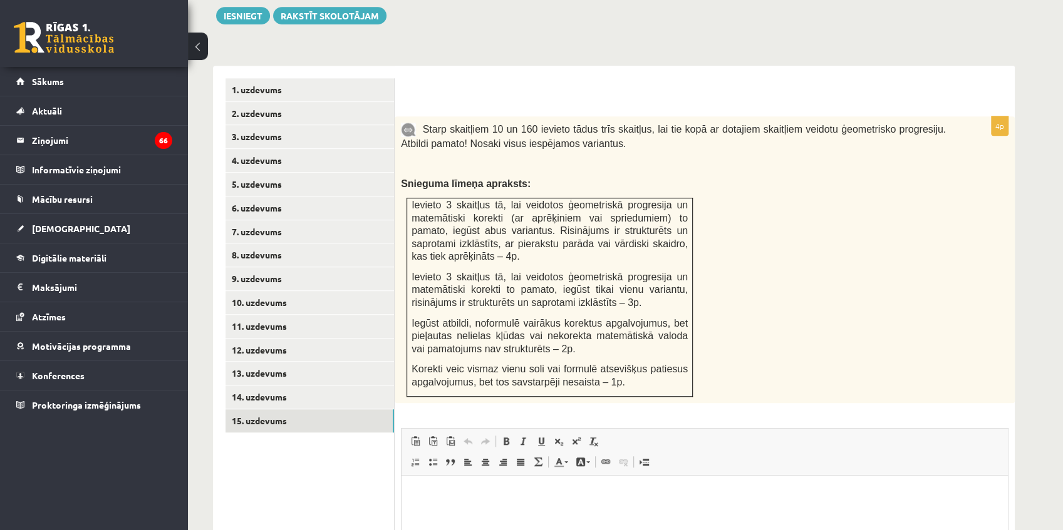
click at [497, 344] on html at bounding box center [704, 494] width 606 height 38
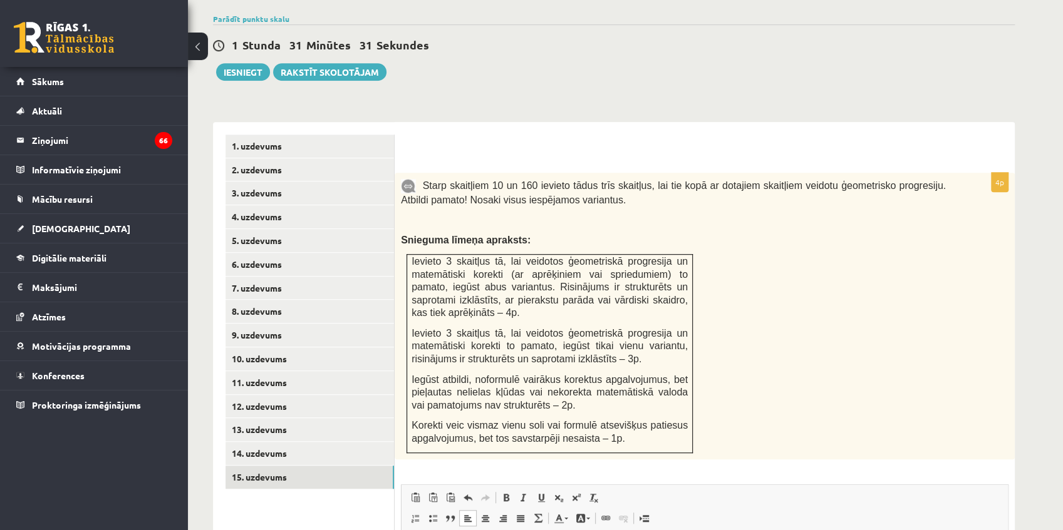
scroll to position [185, 0]
